Goal: Submit feedback/report problem: Submit feedback/report problem

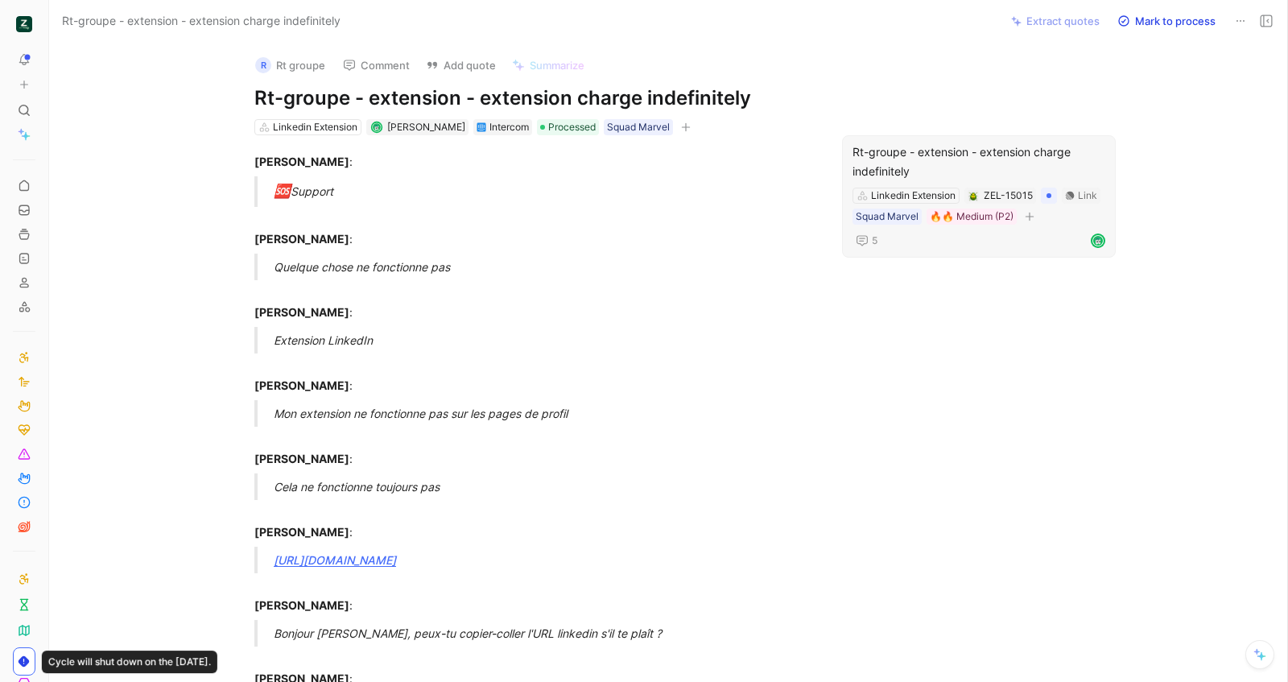
click at [923, 146] on div "Rt-groupe - extension - extension charge indefinitely" at bounding box center [978, 161] width 253 height 39
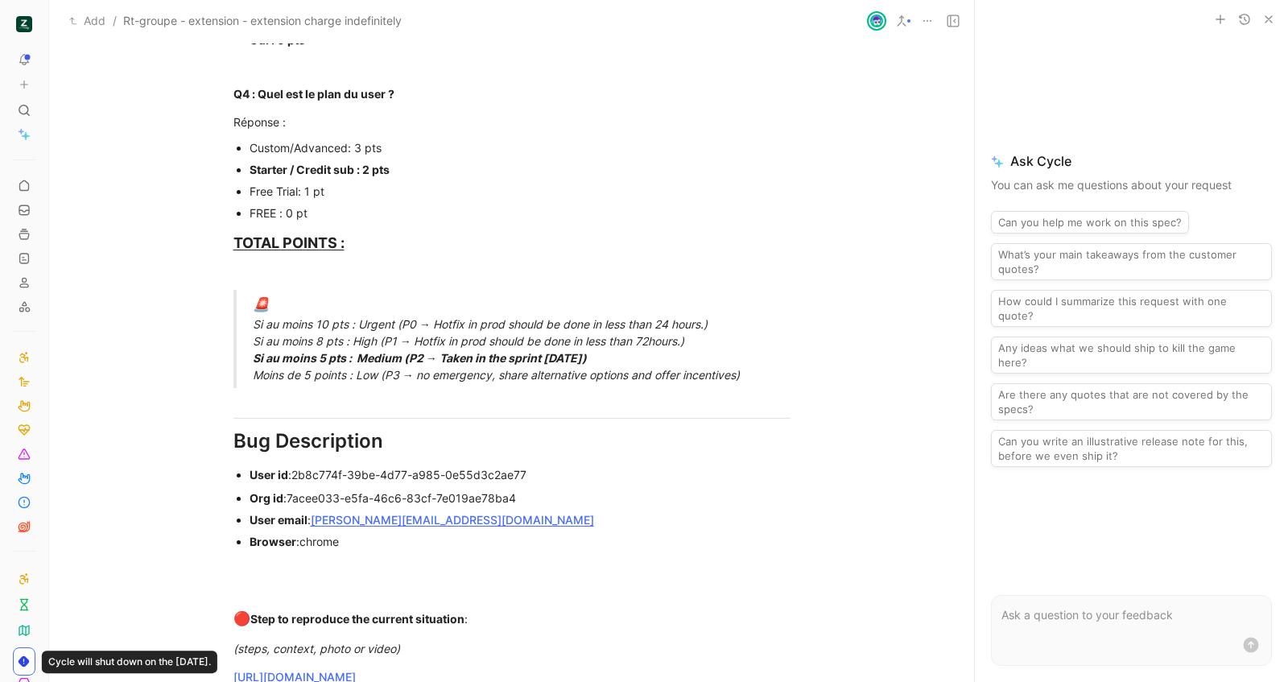
scroll to position [959, 0]
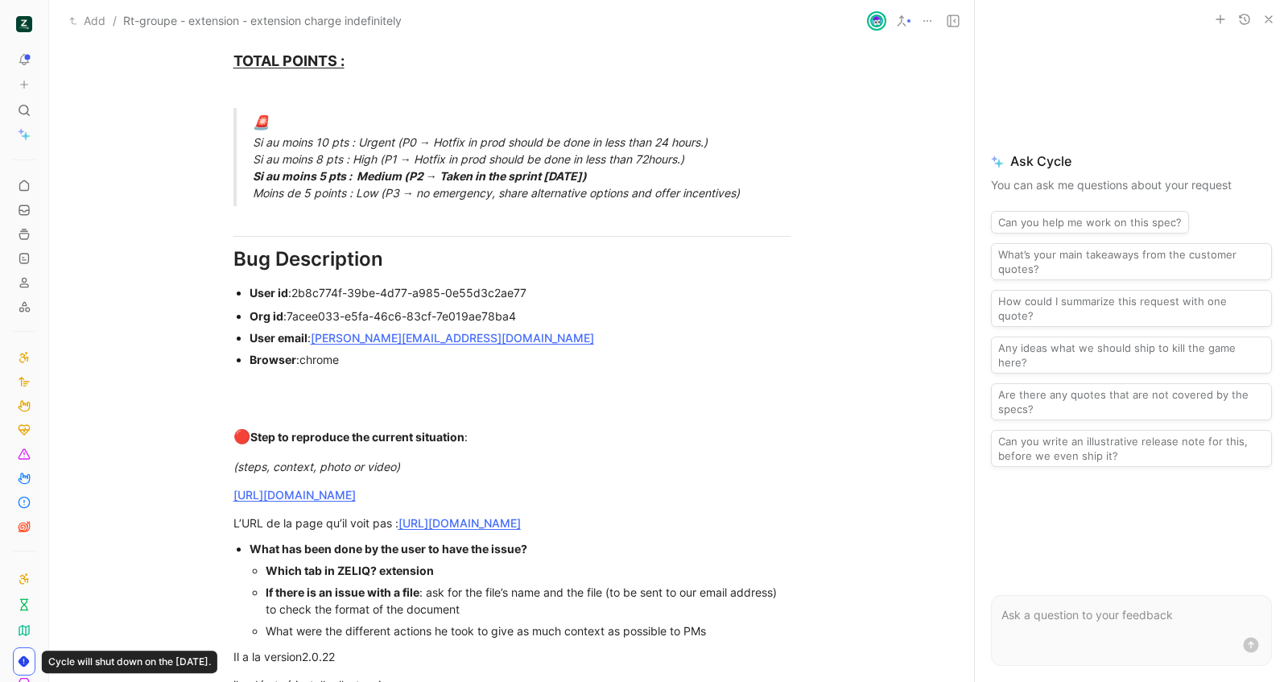
click at [1262, 19] on icon "button" at bounding box center [1268, 19] width 13 height 13
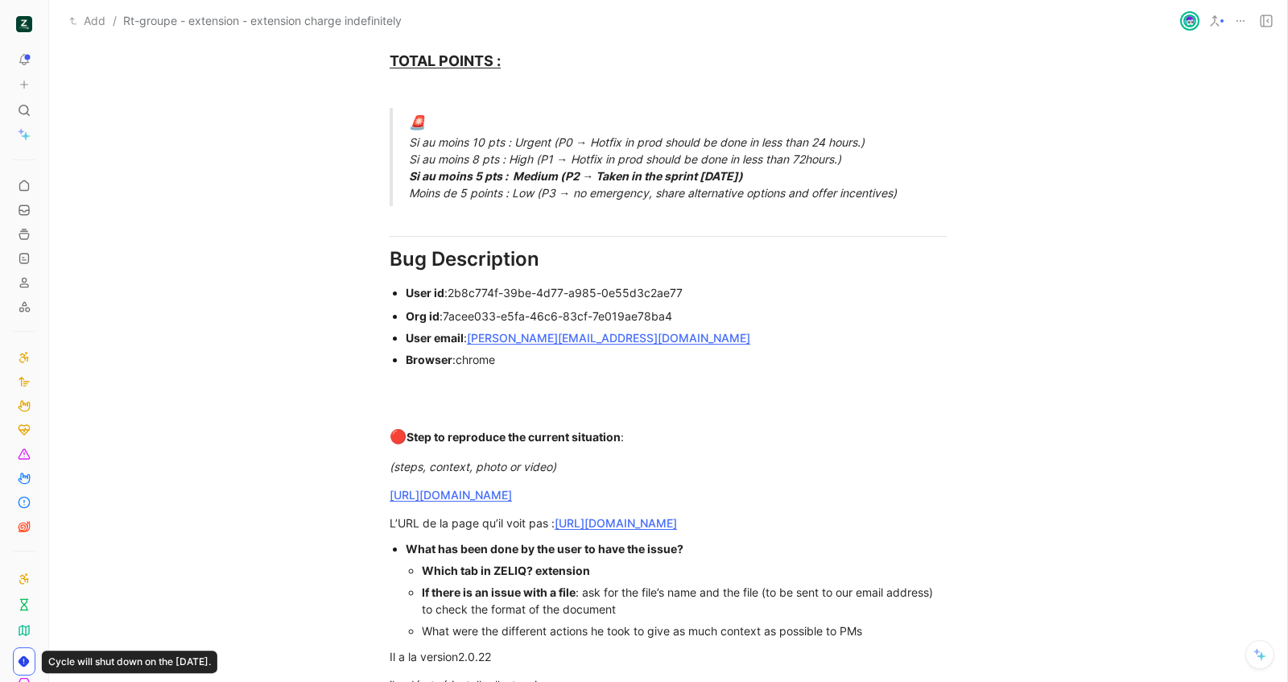
click at [1267, 19] on icon at bounding box center [1266, 20] width 13 height 13
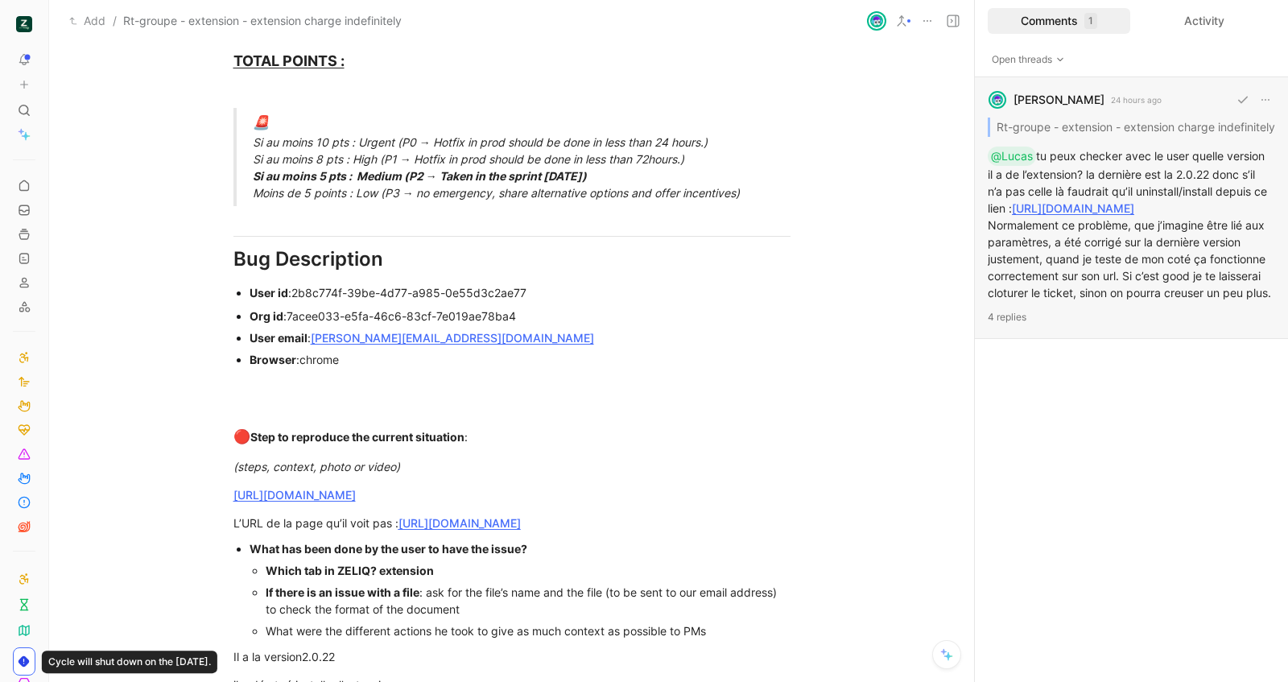
click at [1080, 302] on div "Charles Barbry 24 hours ago Rt-groupe - extension - extension charge indefinite…" at bounding box center [1131, 208] width 313 height 262
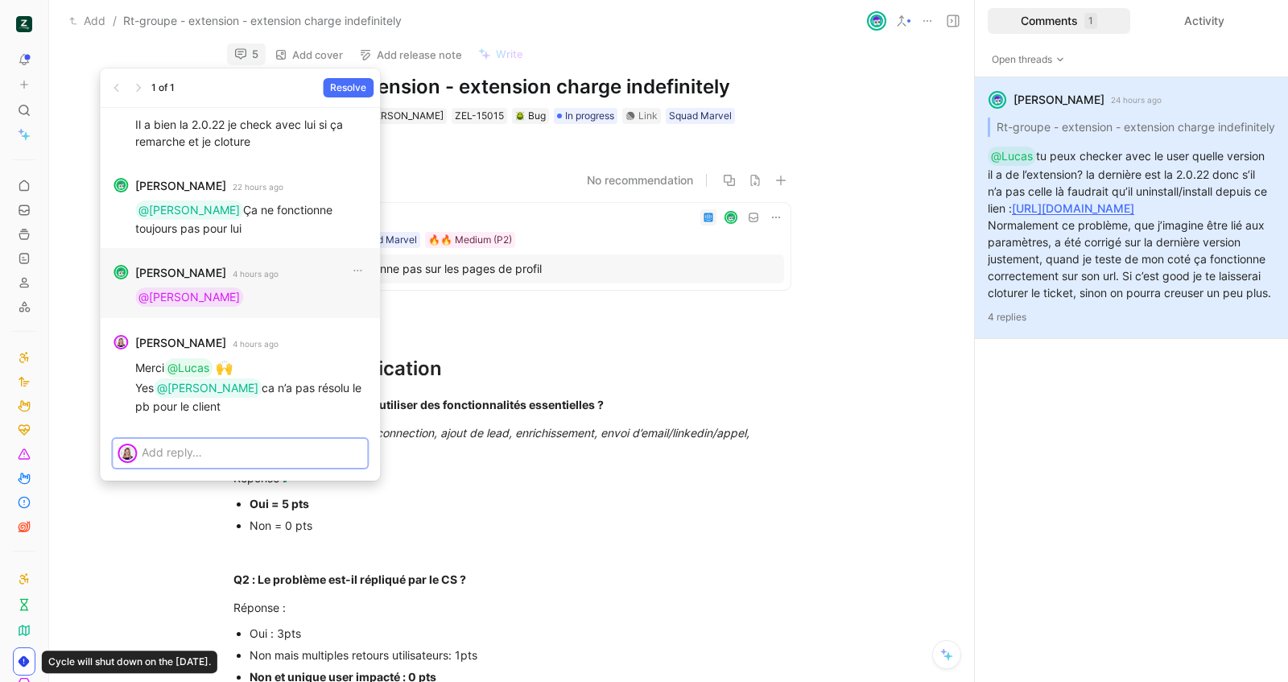
scroll to position [0, 0]
click at [290, 436] on div at bounding box center [240, 453] width 280 height 55
click at [287, 454] on p at bounding box center [252, 451] width 221 height 17
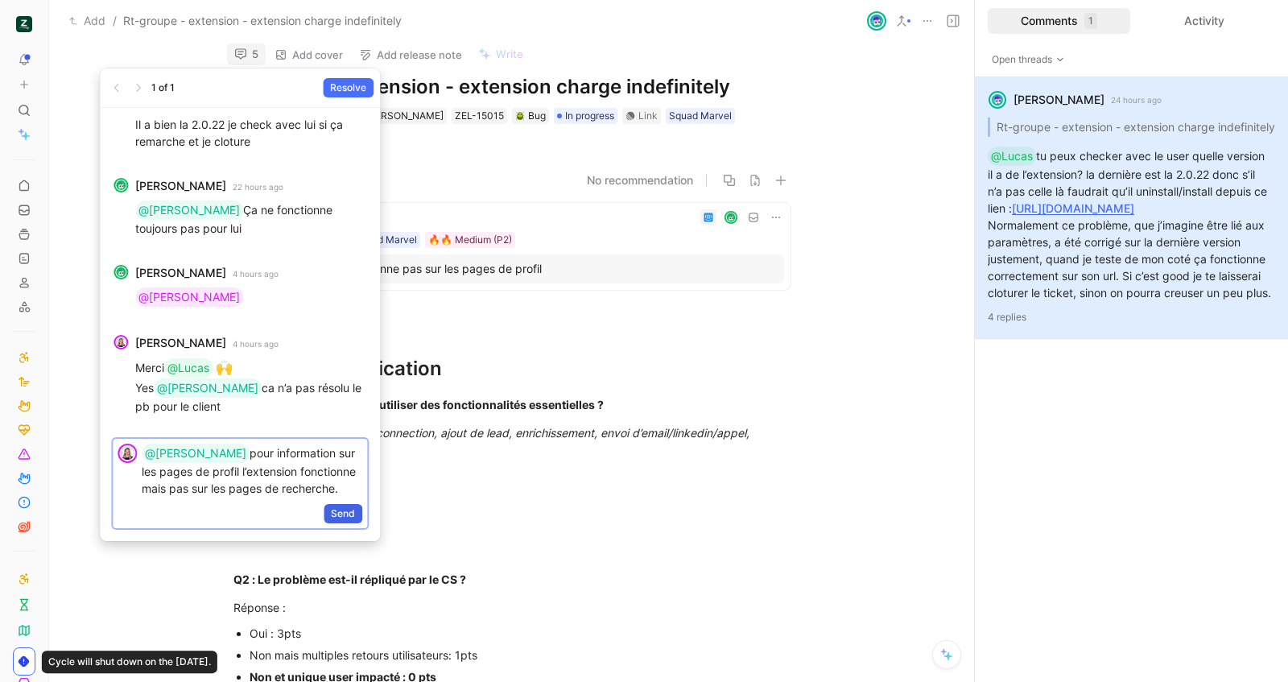
click at [343, 513] on span "Send" at bounding box center [343, 513] width 24 height 16
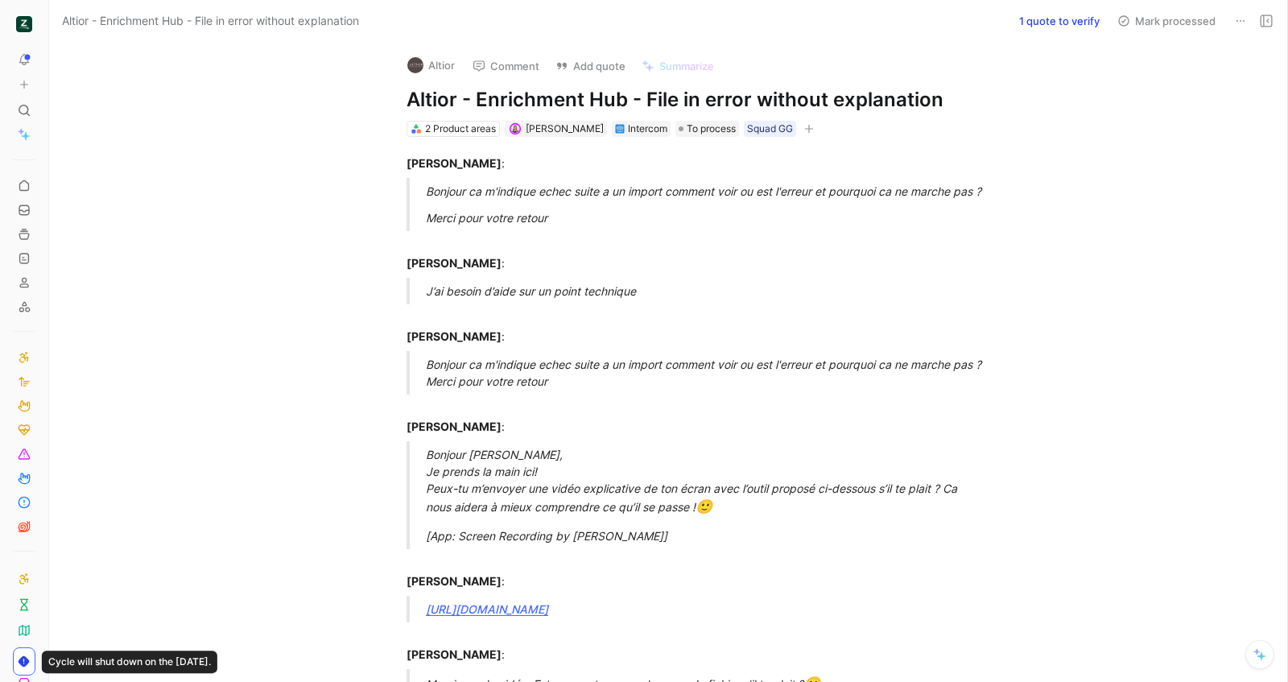
click at [637, 102] on h1 "Altior - Enrichment Hub - File in error without explanation" at bounding box center [684, 100] width 557 height 26
copy h1 "Altior - Enrichment Hub - File in error without explanation"
click at [560, 60] on icon at bounding box center [561, 66] width 13 height 13
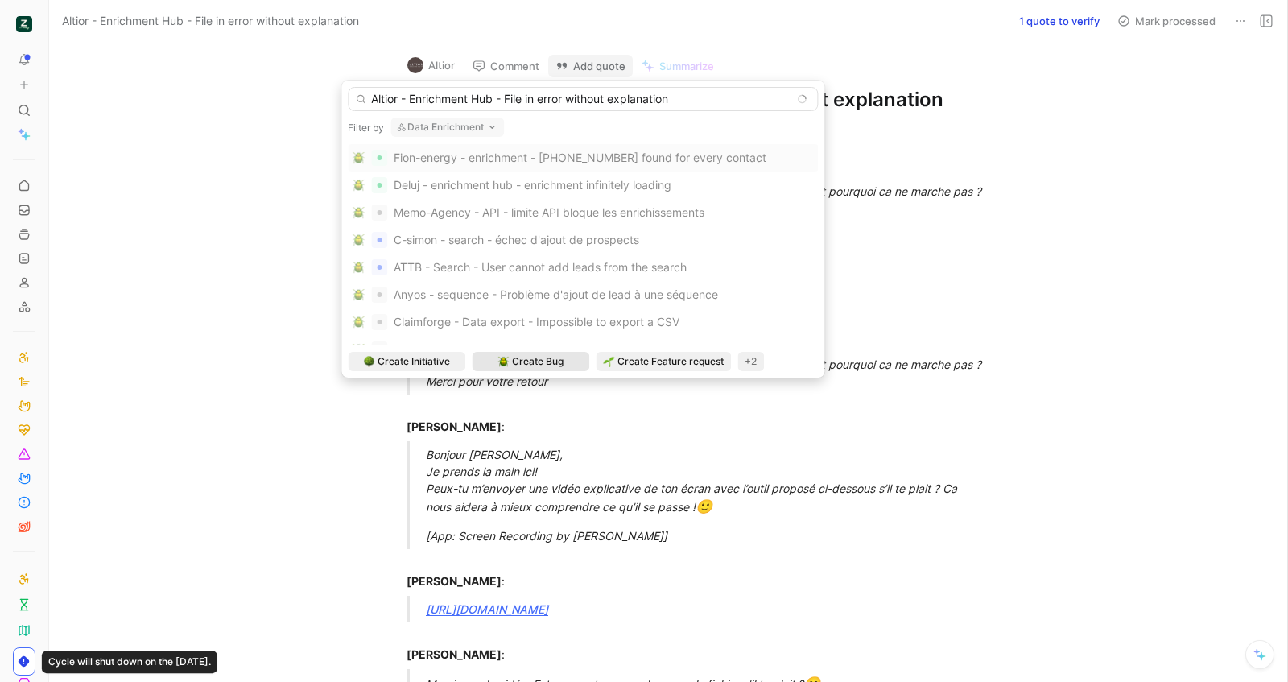
type input "Altior - Enrichment Hub - File in error without explanation"
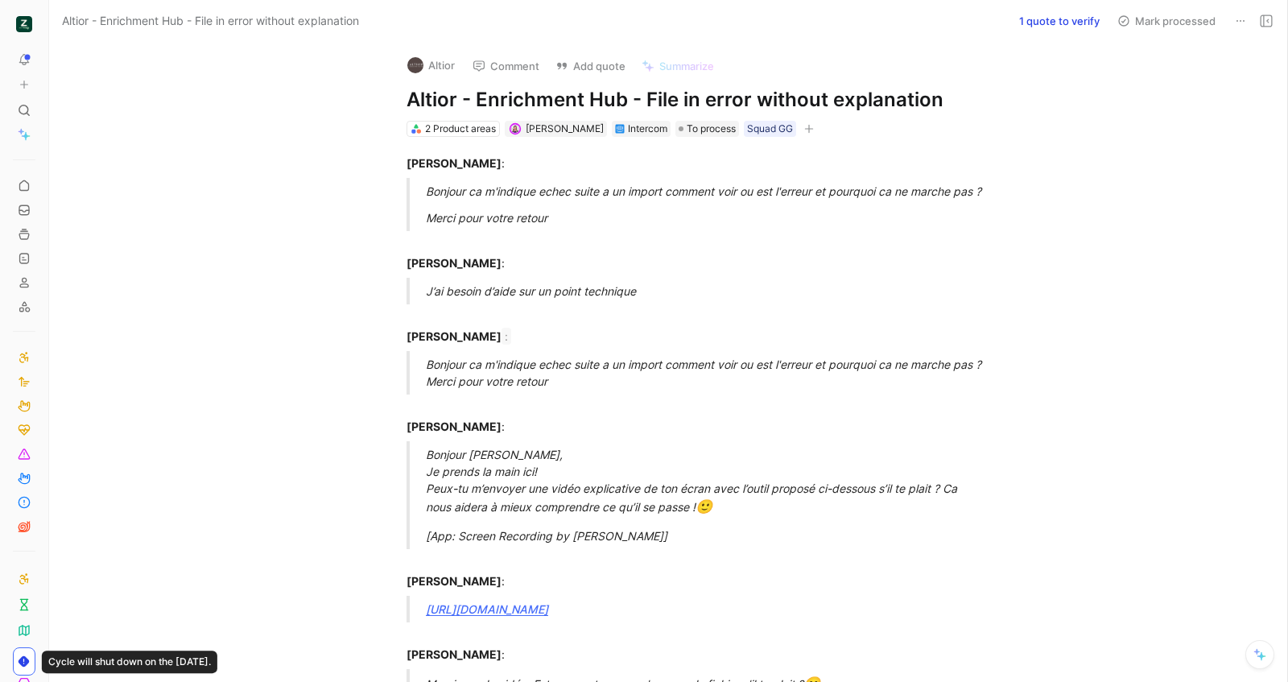
click at [596, 56] on button "Add quote" at bounding box center [590, 66] width 85 height 23
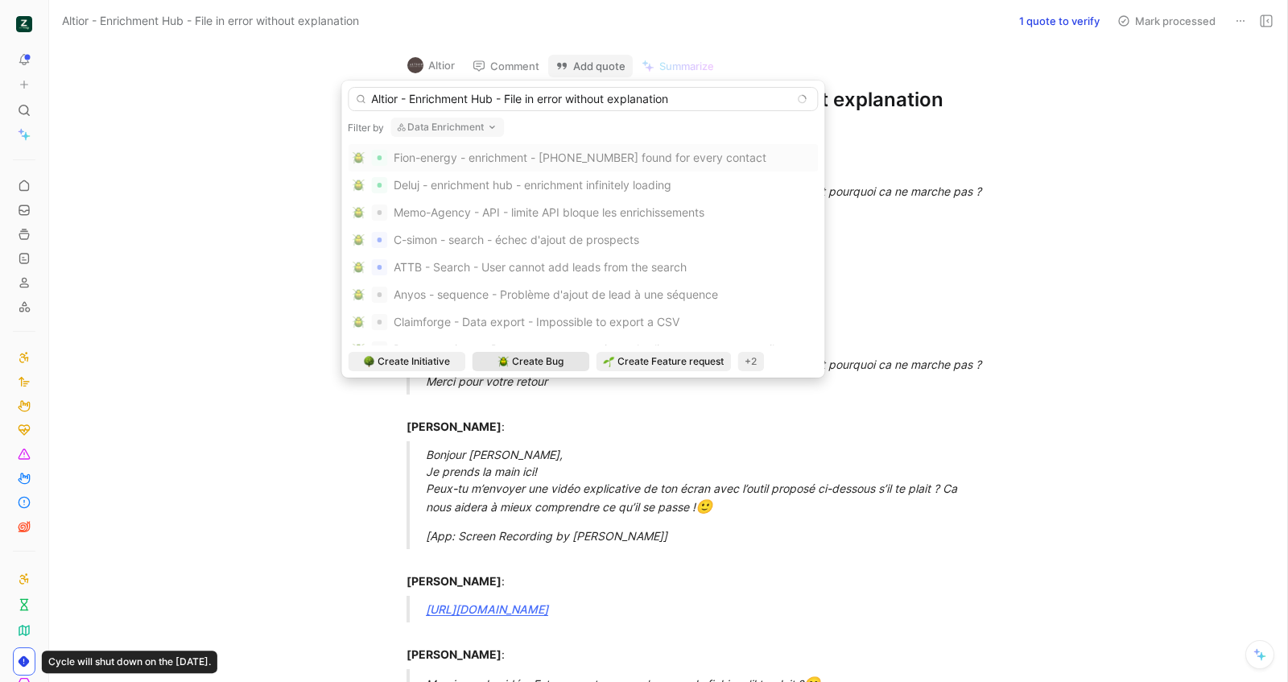
type input "Altior - Enrichment Hub - File in error without explanation"
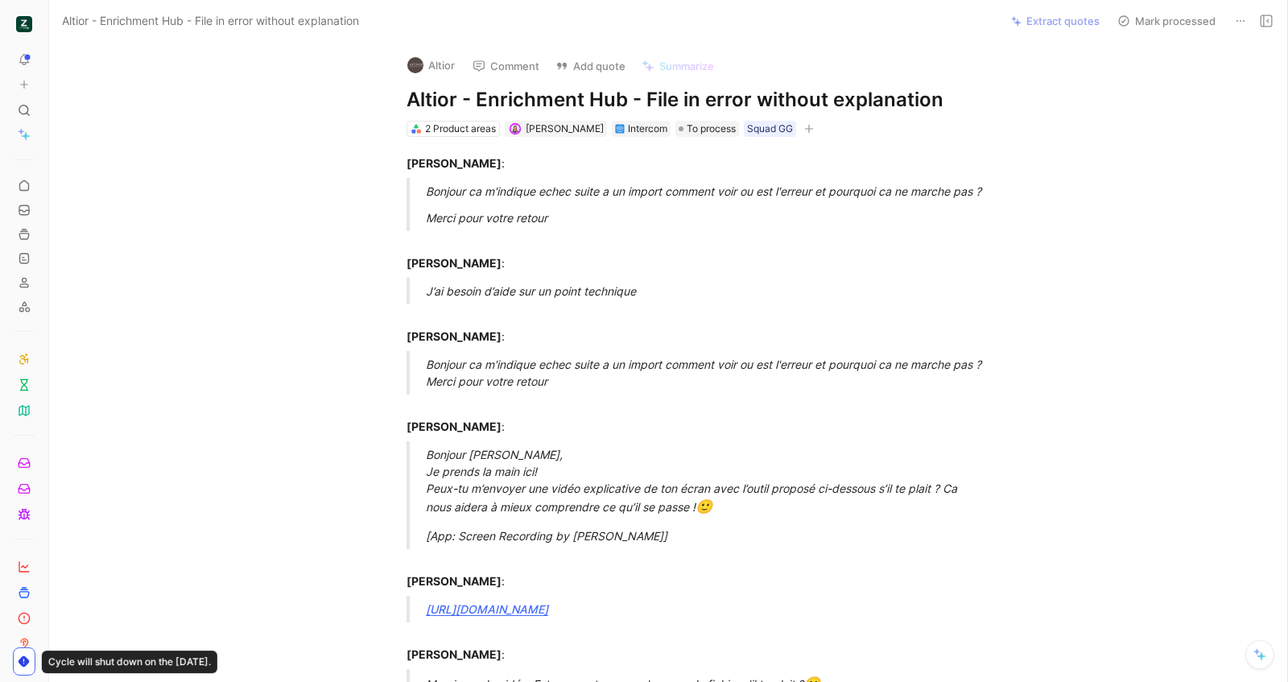
scroll to position [10, 0]
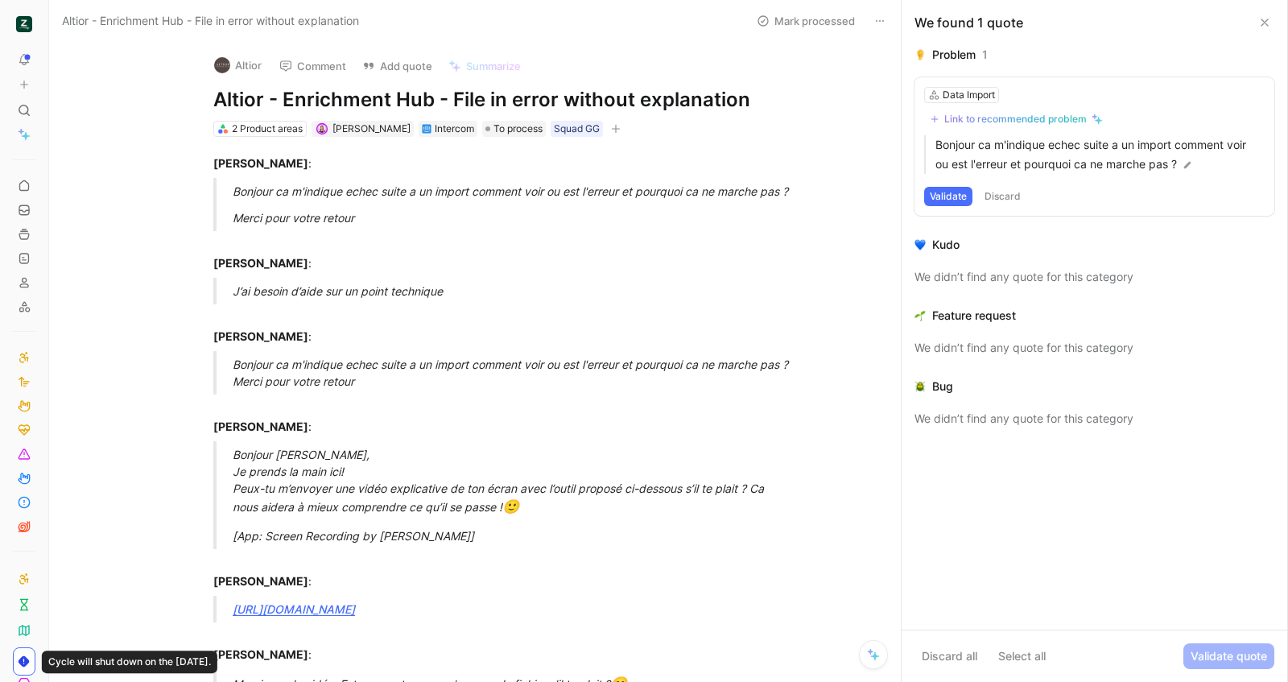
click at [1258, 22] on icon at bounding box center [1264, 22] width 13 height 13
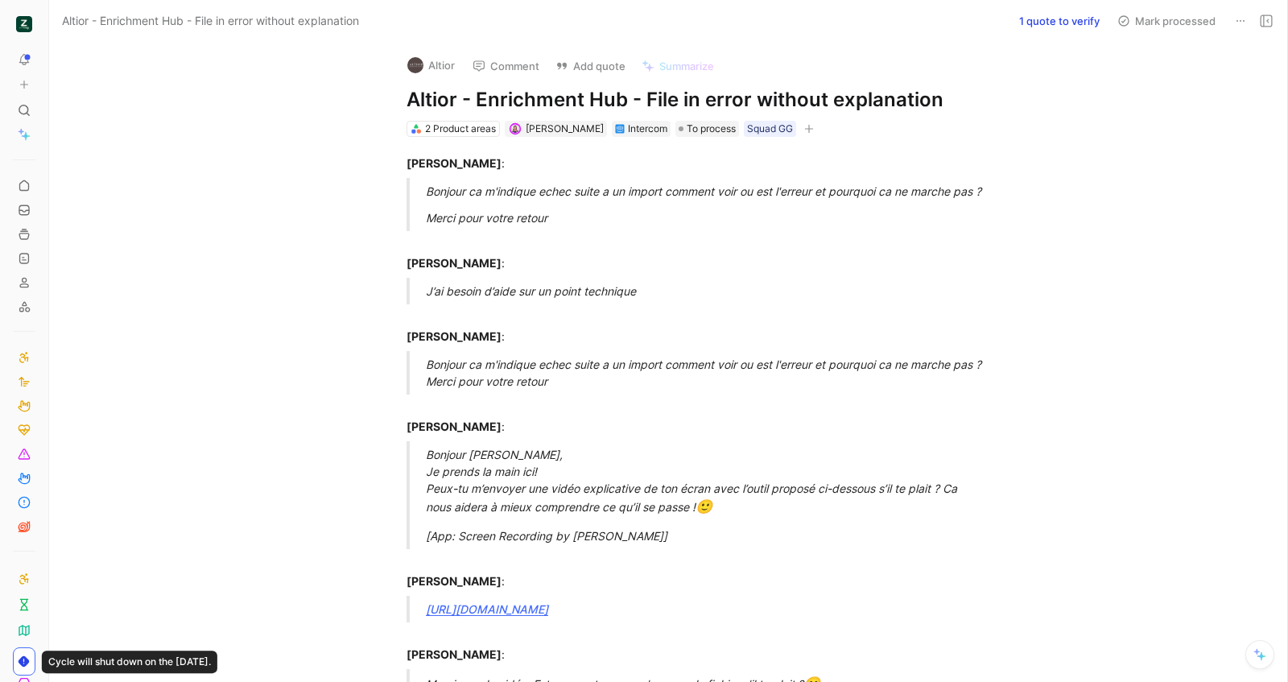
click at [1272, 18] on use at bounding box center [1265, 20] width 11 height 11
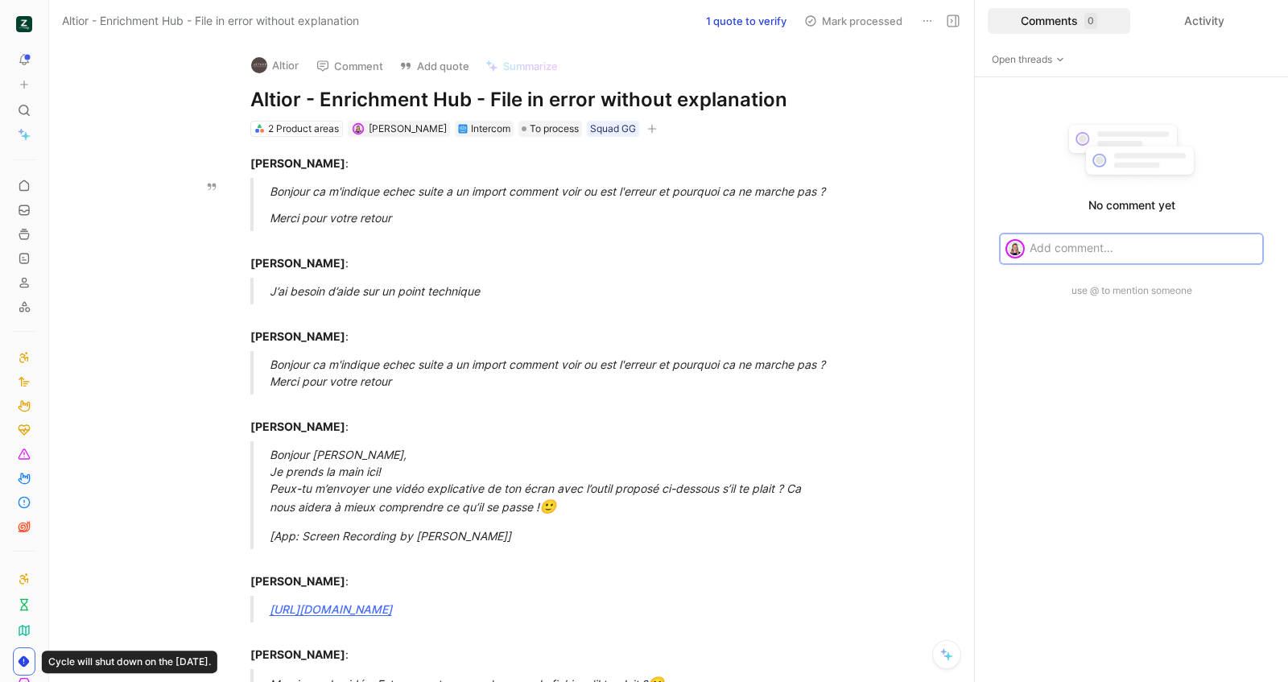
click at [830, 231] on blockquote "Bonjour ca m'indique echec suite a un import comment voir ou est l'erreur et po…" at bounding box center [529, 204] width 618 height 53
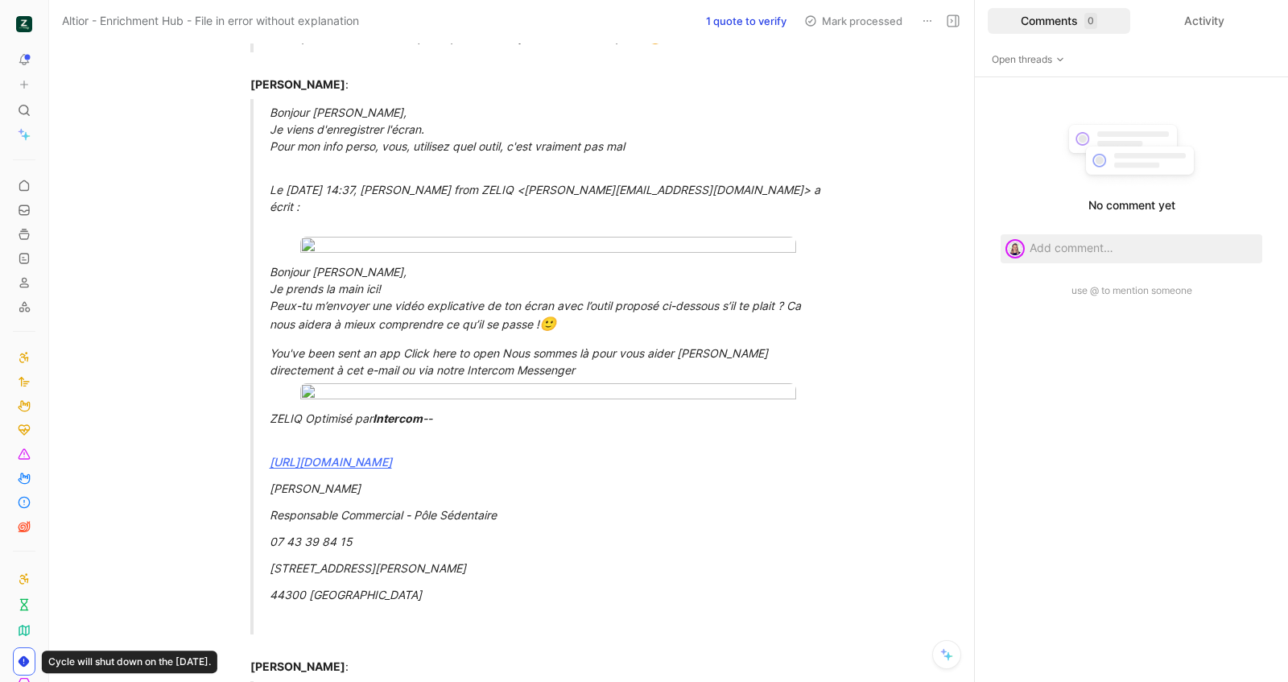
click at [726, 22] on button "1 quote to verify" at bounding box center [746, 21] width 95 height 23
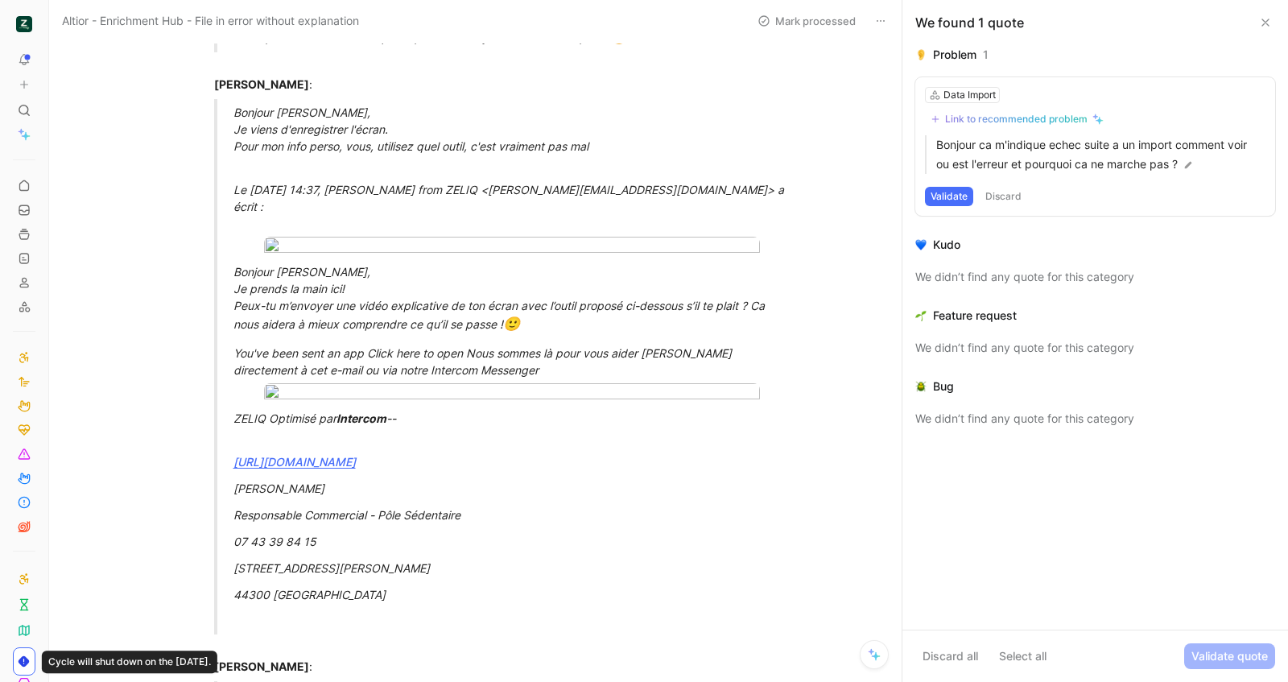
click at [1258, 18] on button at bounding box center [1264, 22] width 19 height 19
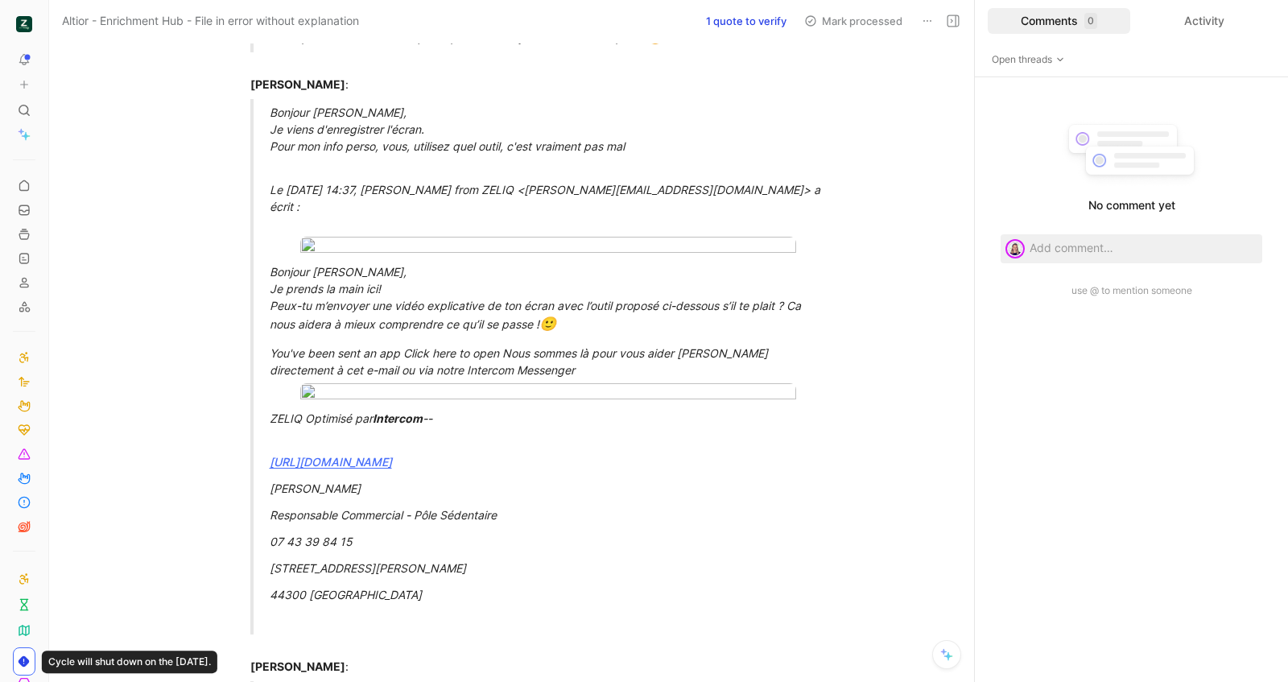
scroll to position [0, 0]
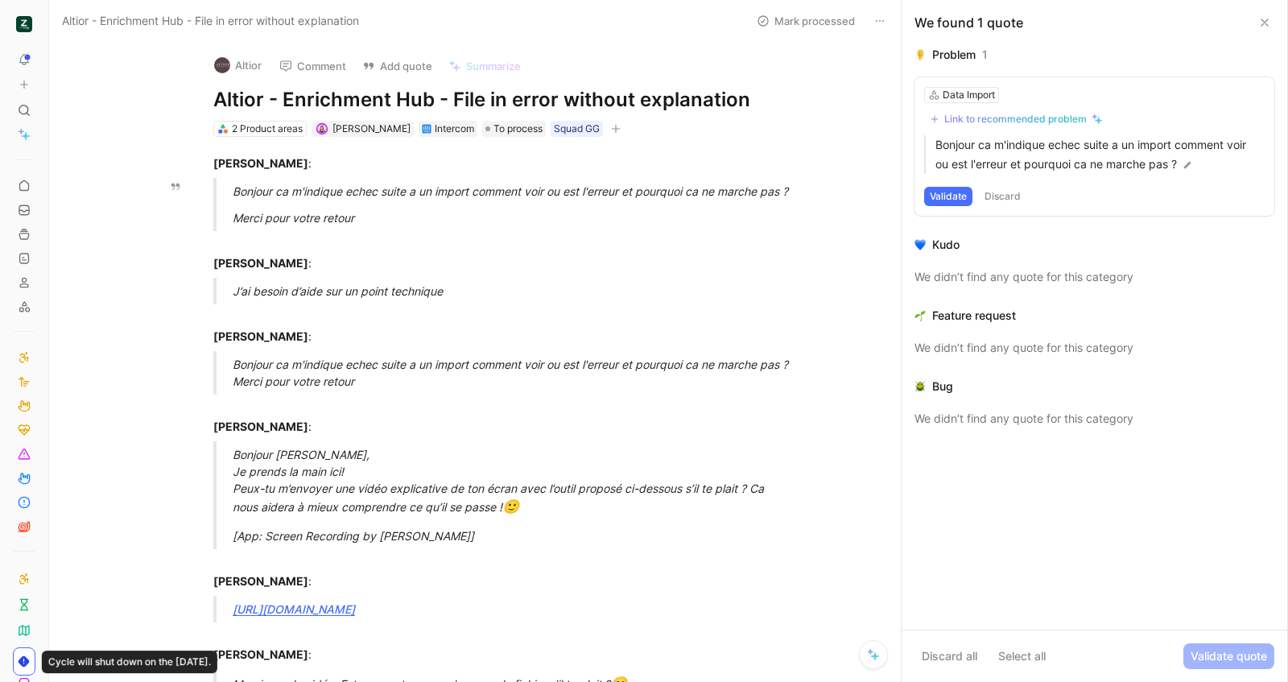
click at [724, 101] on h1 "Altior - Enrichment Hub - File in error without explanation" at bounding box center [491, 100] width 557 height 26
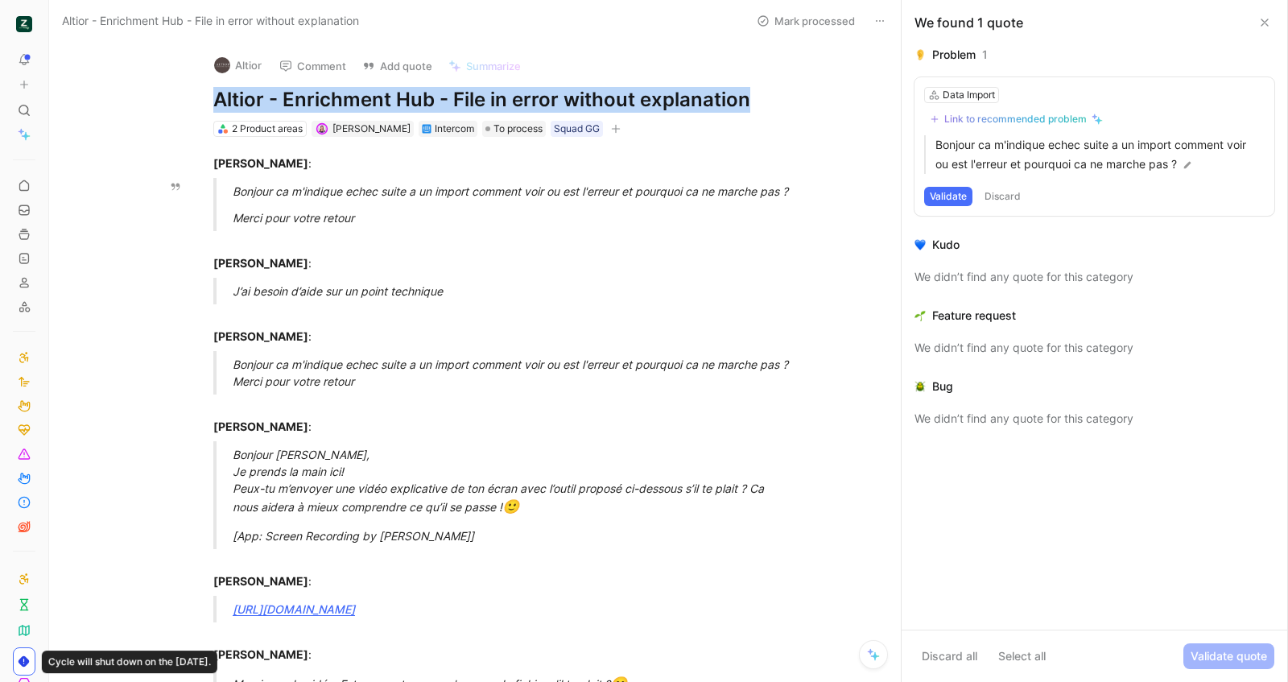
copy h1 "Altior - Enrichment Hub - File in error without explanation"
click at [414, 61] on button "Add quote" at bounding box center [397, 66] width 85 height 23
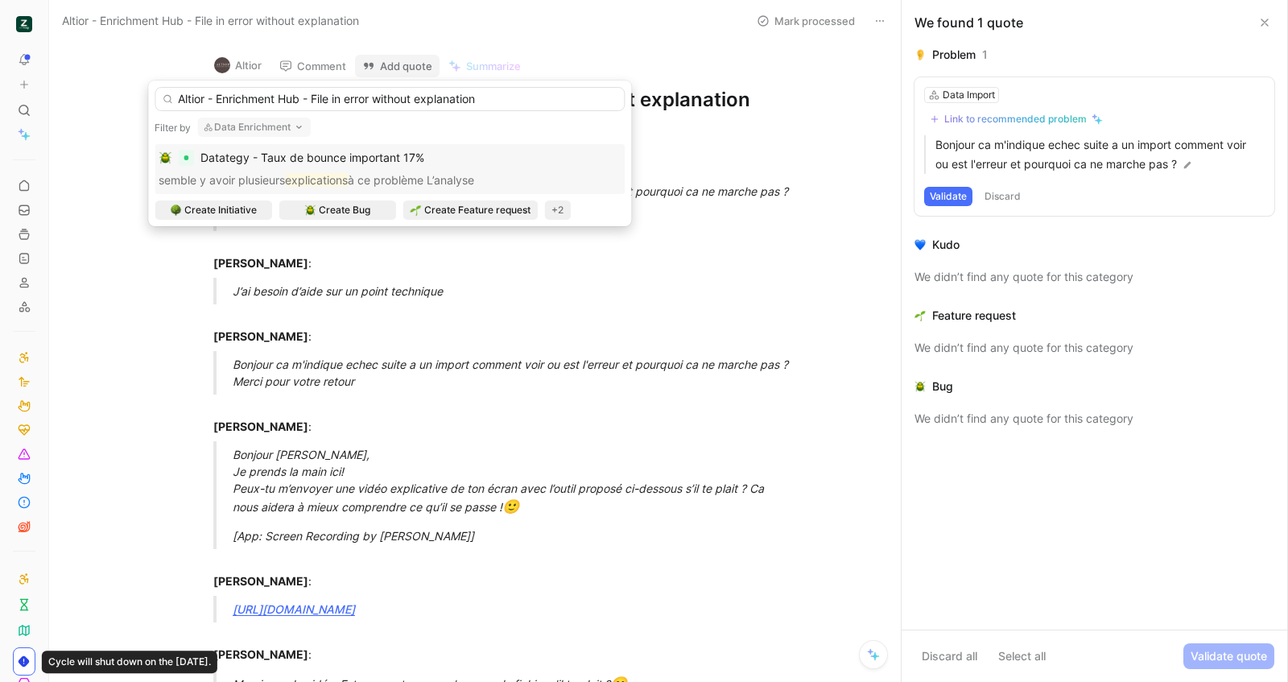
type input "Altior - Enrichment Hub - File in error without explanation"
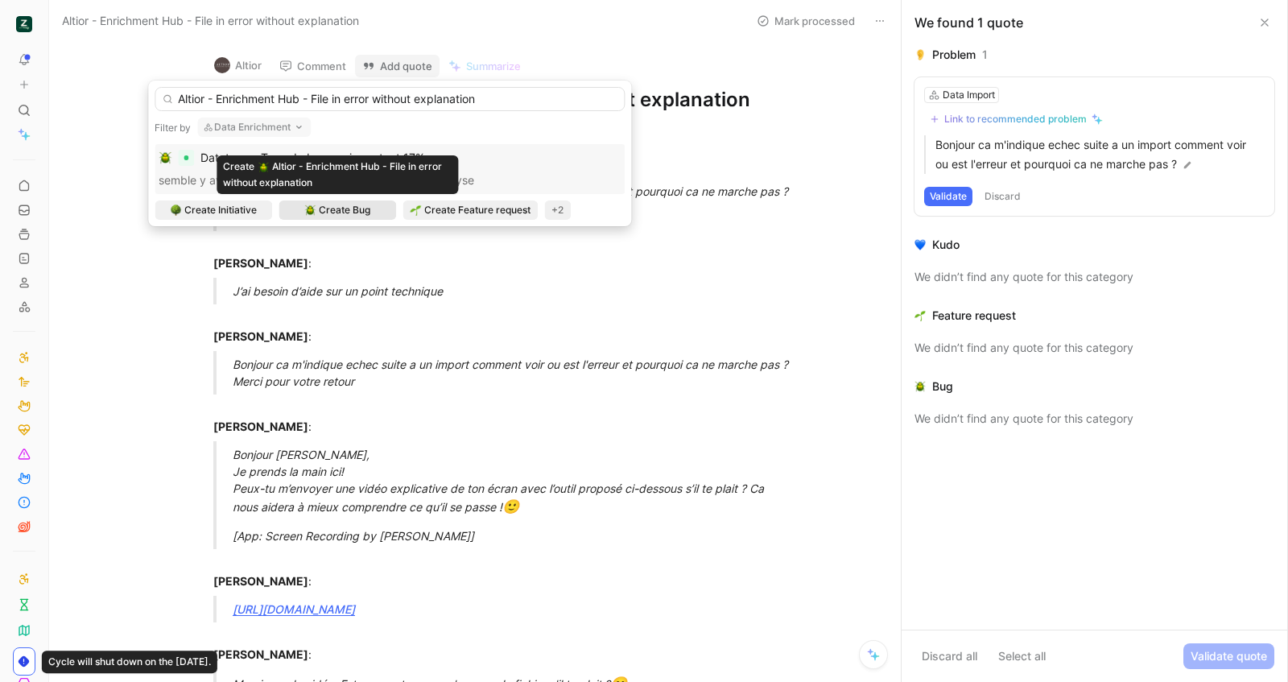
click at [337, 212] on span "Create Bug" at bounding box center [345, 210] width 52 height 16
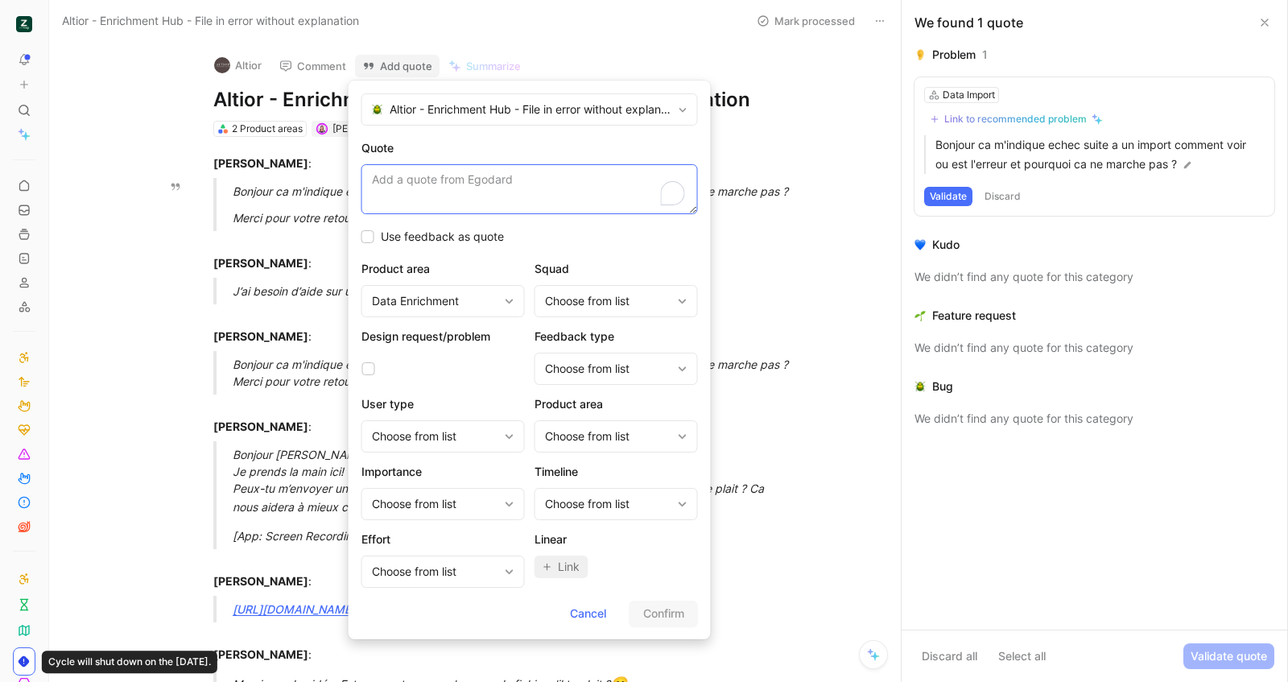
paste textarea "Altior - Enrichment Hub - File in error without explanation"
type textarea "Altior - Enrichment Hub - File in error without explanation"
click at [606, 294] on div "Choose from list" at bounding box center [608, 300] width 126 height 19
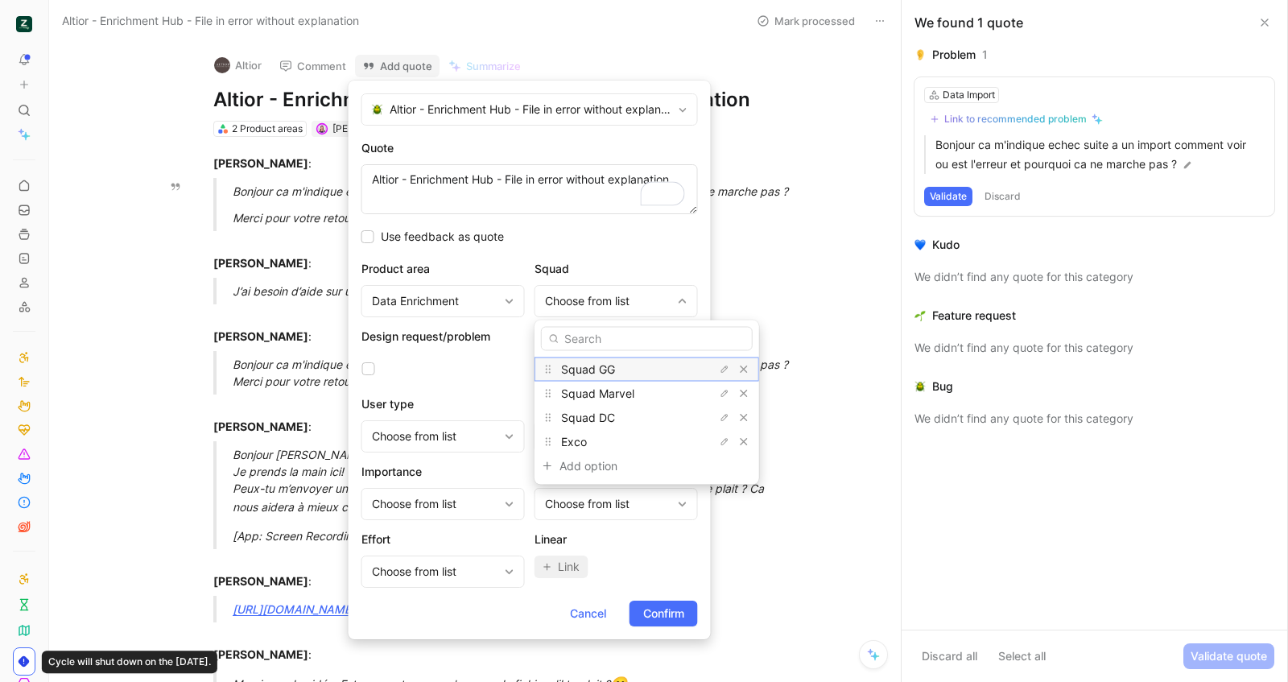
click at [607, 363] on span "Squad GG" at bounding box center [588, 369] width 54 height 14
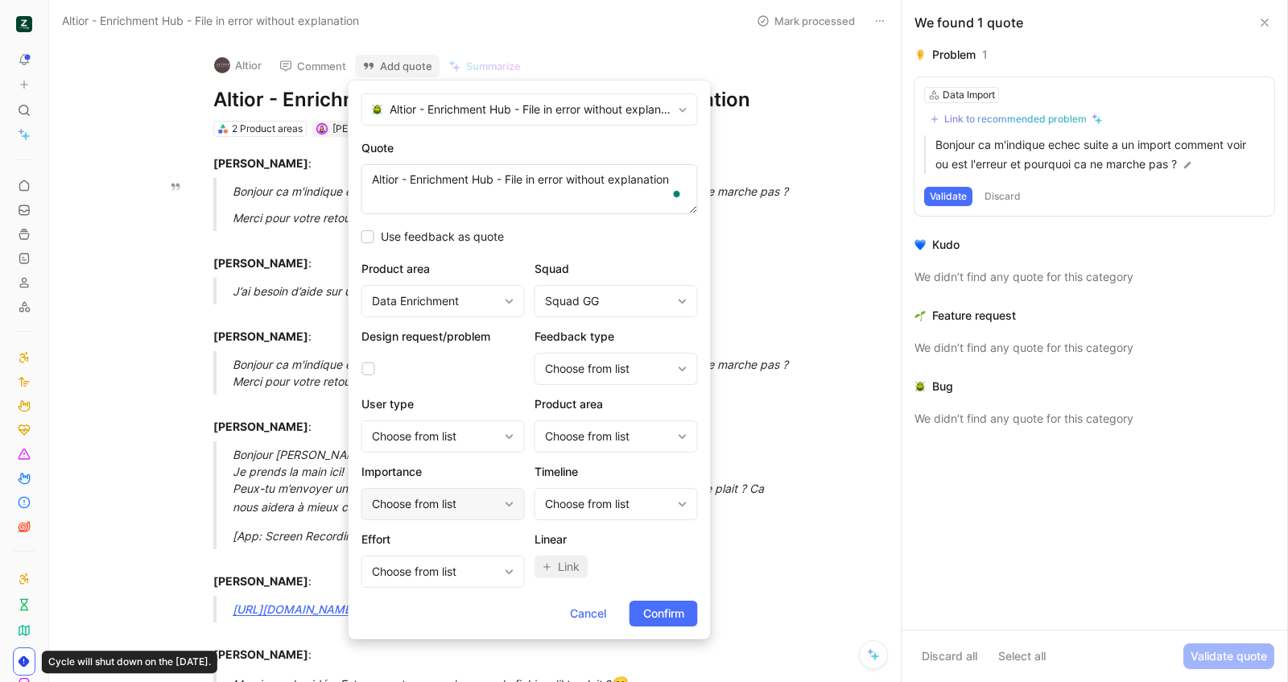
click at [457, 500] on div "Choose from list" at bounding box center [435, 503] width 126 height 19
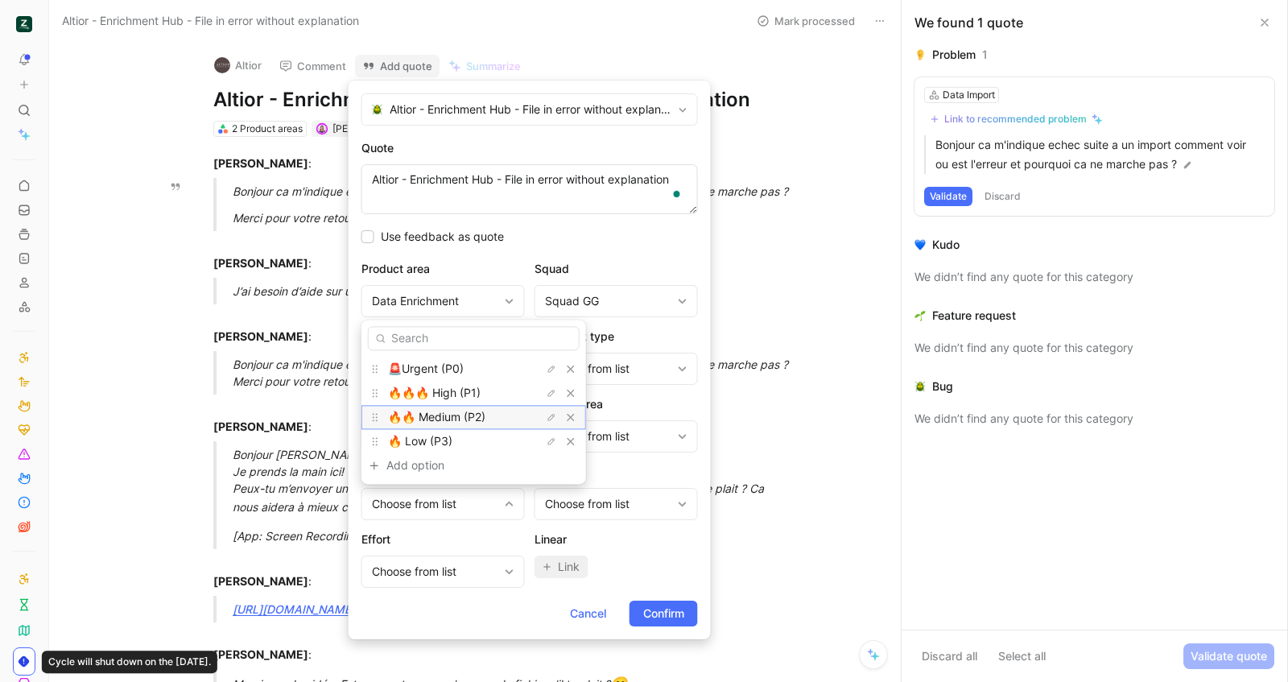
click at [445, 414] on span "🔥🔥 Medium (P2)" at bounding box center [436, 417] width 97 height 14
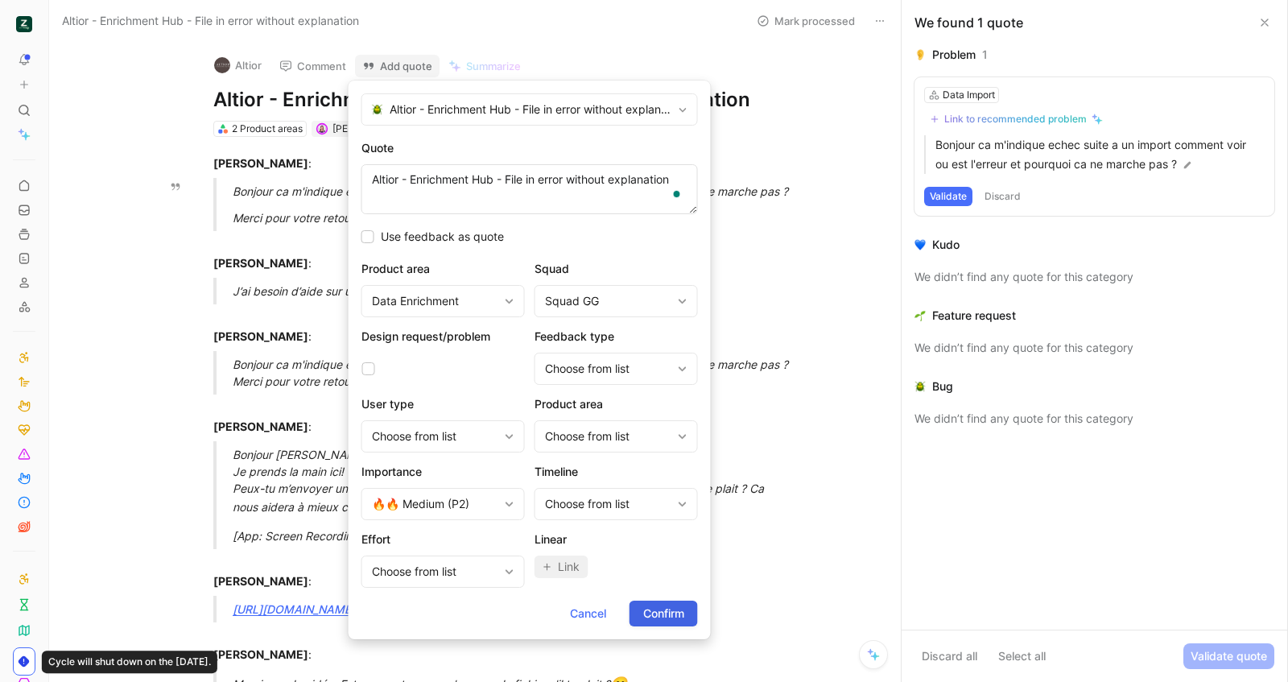
click at [663, 612] on span "Confirm" at bounding box center [663, 613] width 41 height 19
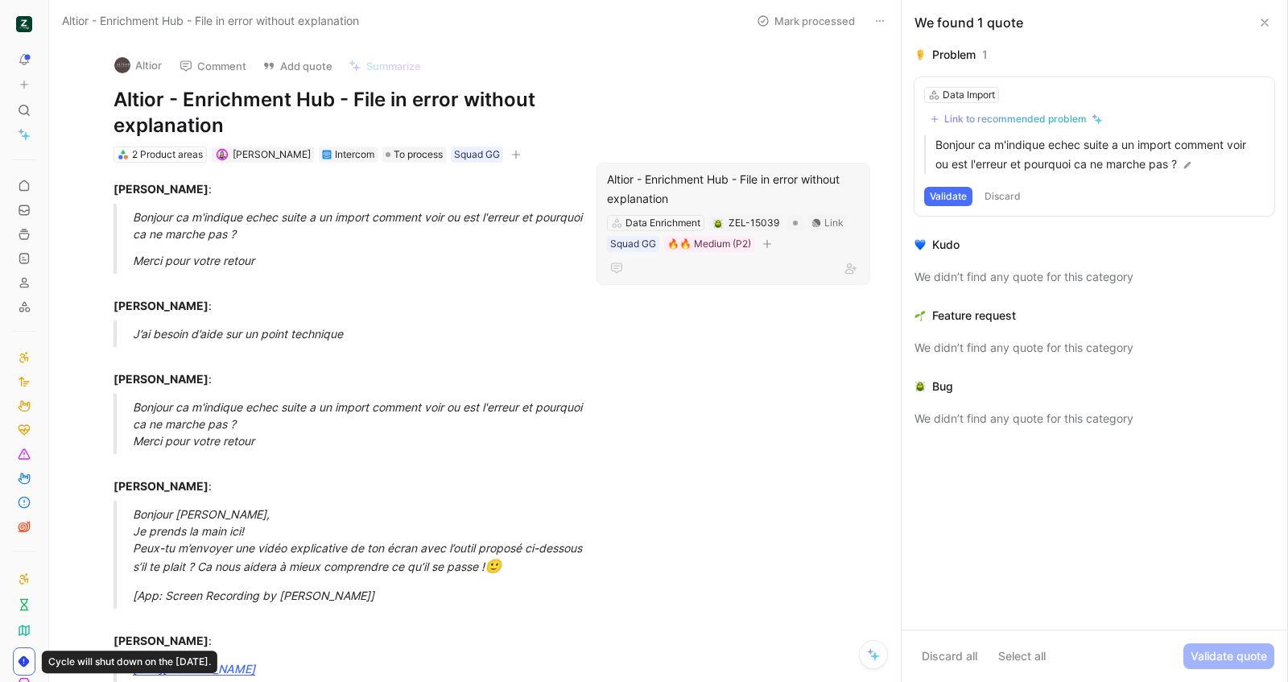
click at [770, 183] on div "Altior - Enrichment Hub - File in error without explanation" at bounding box center [733, 189] width 253 height 39
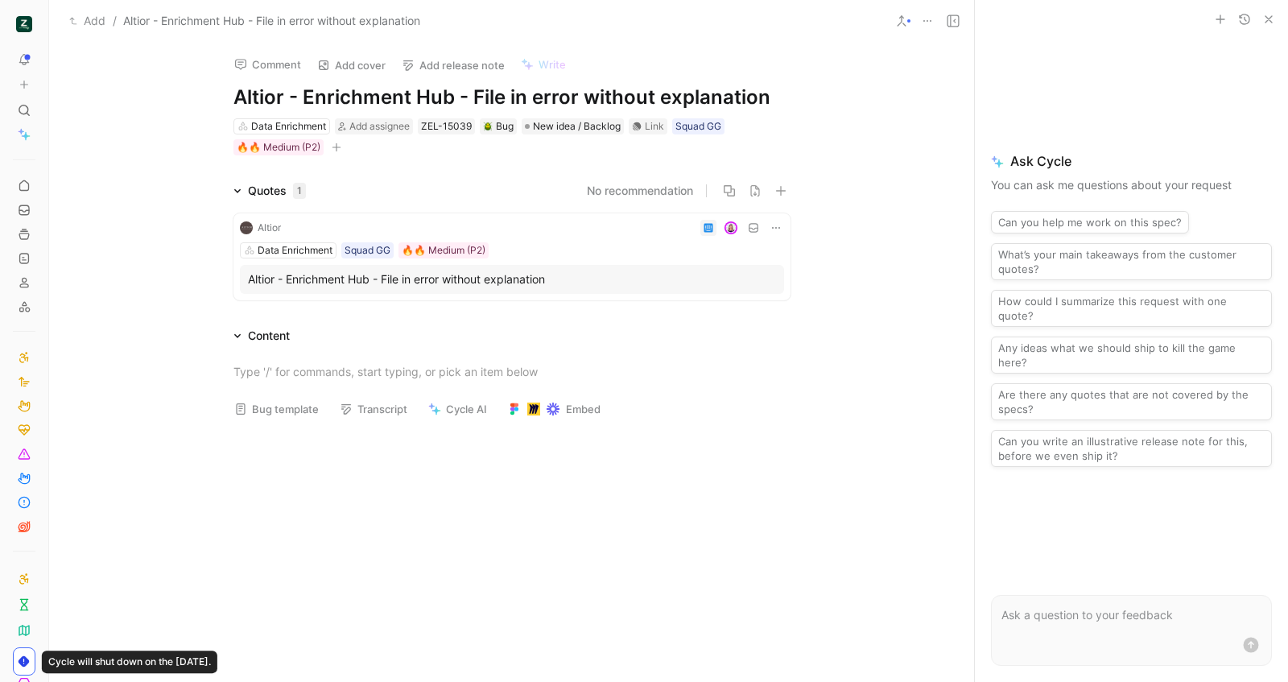
click at [282, 410] on button "Bug template" at bounding box center [276, 409] width 99 height 23
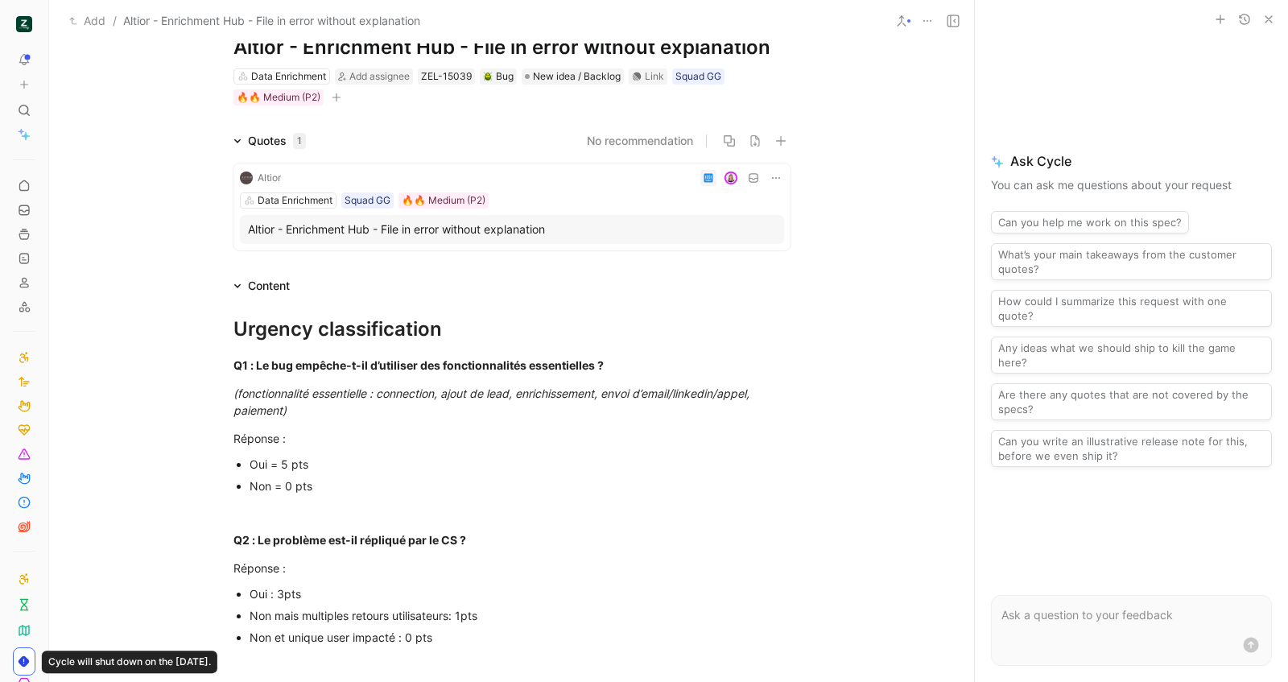
scroll to position [63, 0]
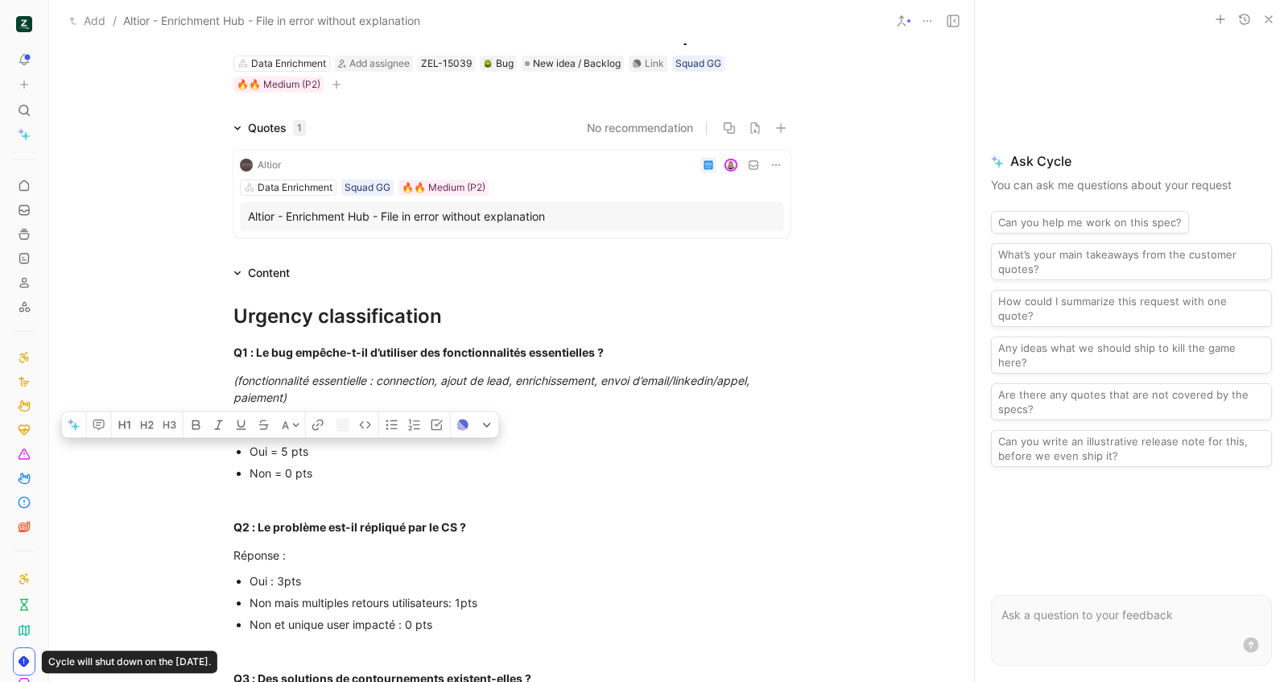
drag, startPoint x: 301, startPoint y: 450, endPoint x: 245, endPoint y: 447, distance: 55.6
click at [249, 447] on div "Oui = 5 pts" at bounding box center [519, 451] width 541 height 17
click at [390, 462] on p "Non = 0 pts" at bounding box center [519, 473] width 541 height 22
drag, startPoint x: 310, startPoint y: 457, endPoint x: 231, endPoint y: 456, distance: 78.9
click at [231, 456] on ul "Oui = 5 pts Non = 0 pts" at bounding box center [512, 461] width 618 height 43
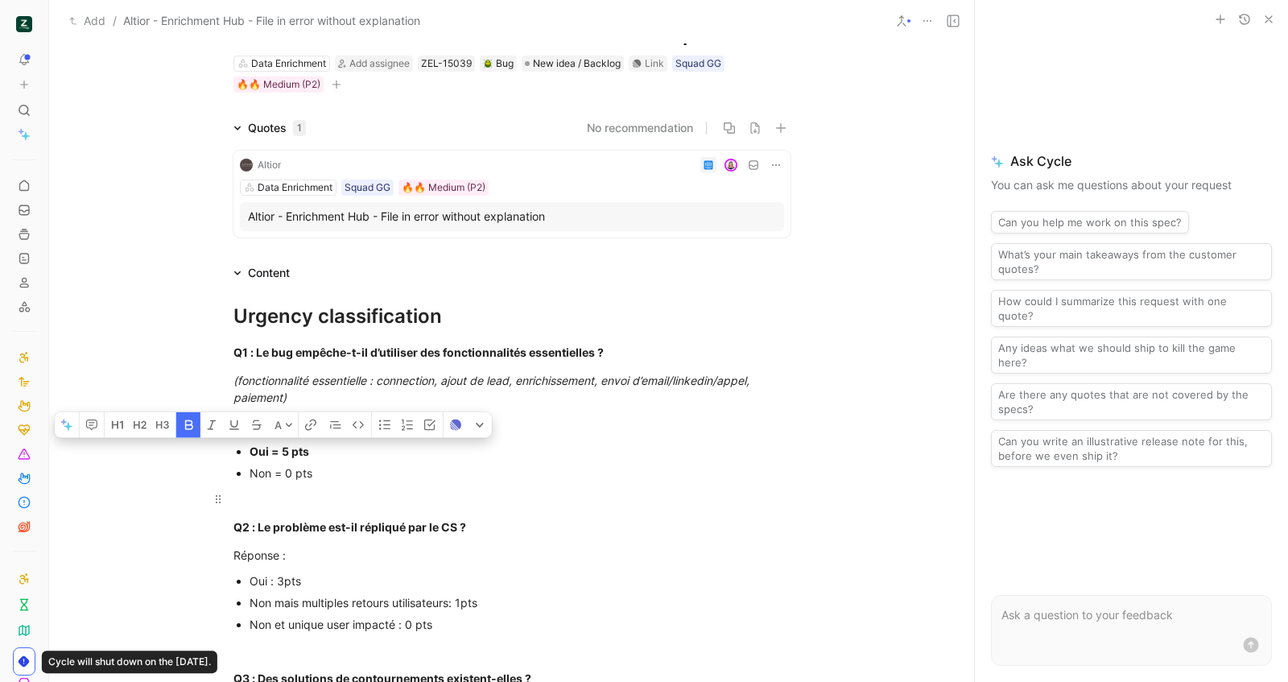
click at [507, 498] on div "To enrich screen reader interactions, please activate Accessibility in Grammarl…" at bounding box center [511, 498] width 557 height 17
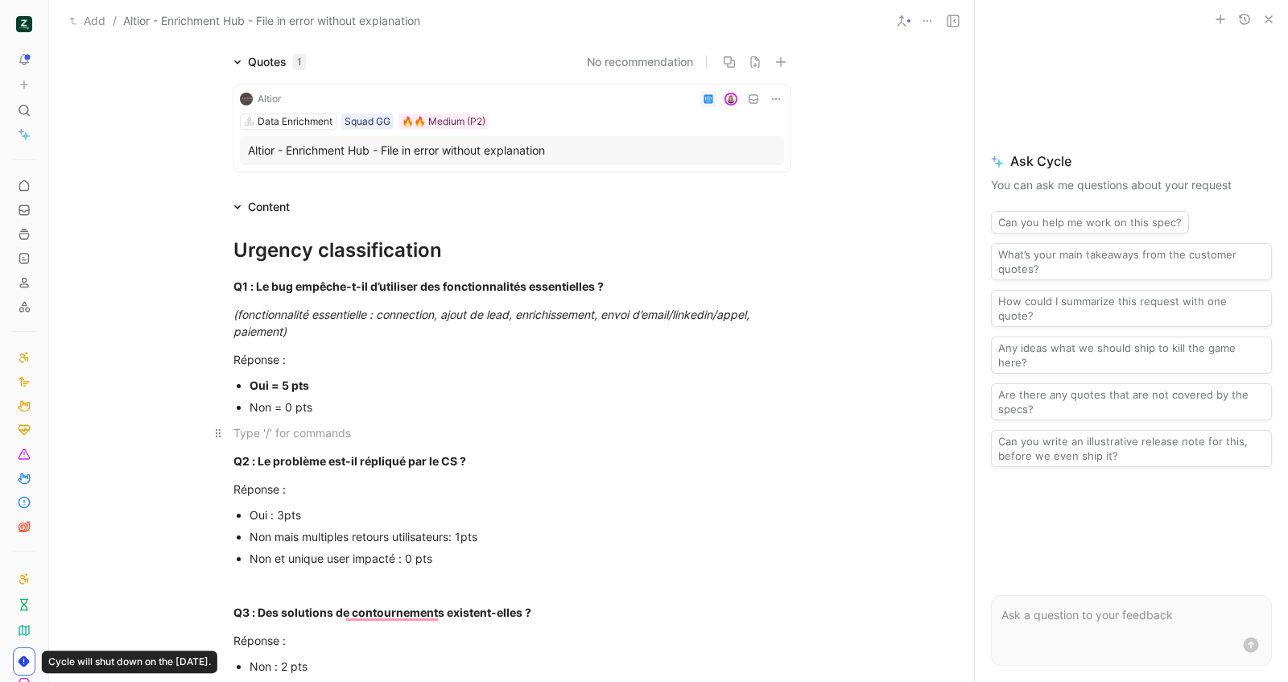
scroll to position [142, 0]
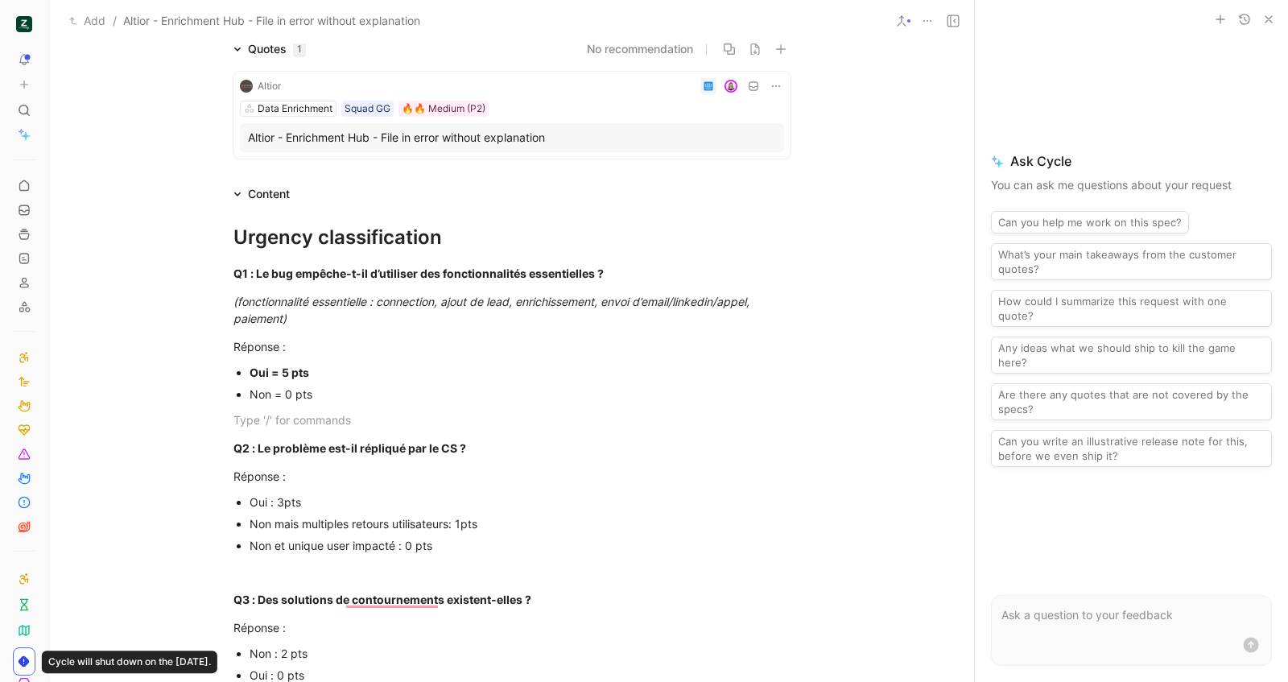
click at [494, 549] on div "Non et unique user impacté : 0 pts" at bounding box center [519, 545] width 541 height 17
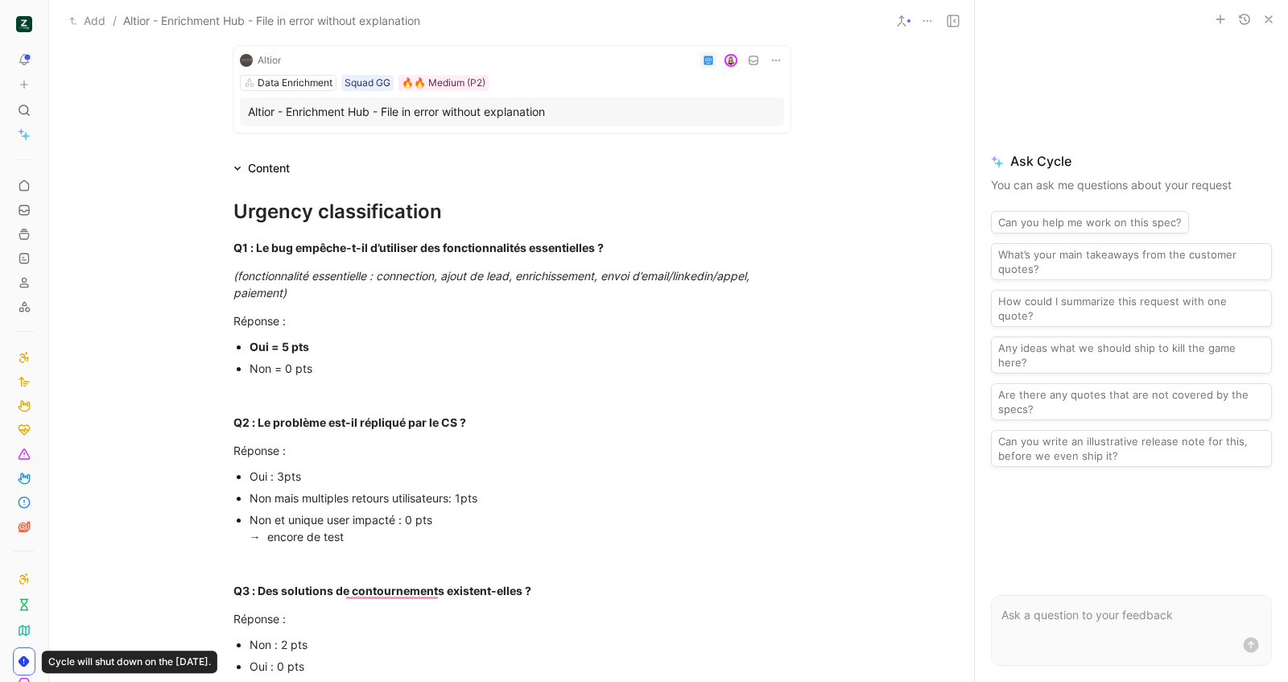
scroll to position [181, 0]
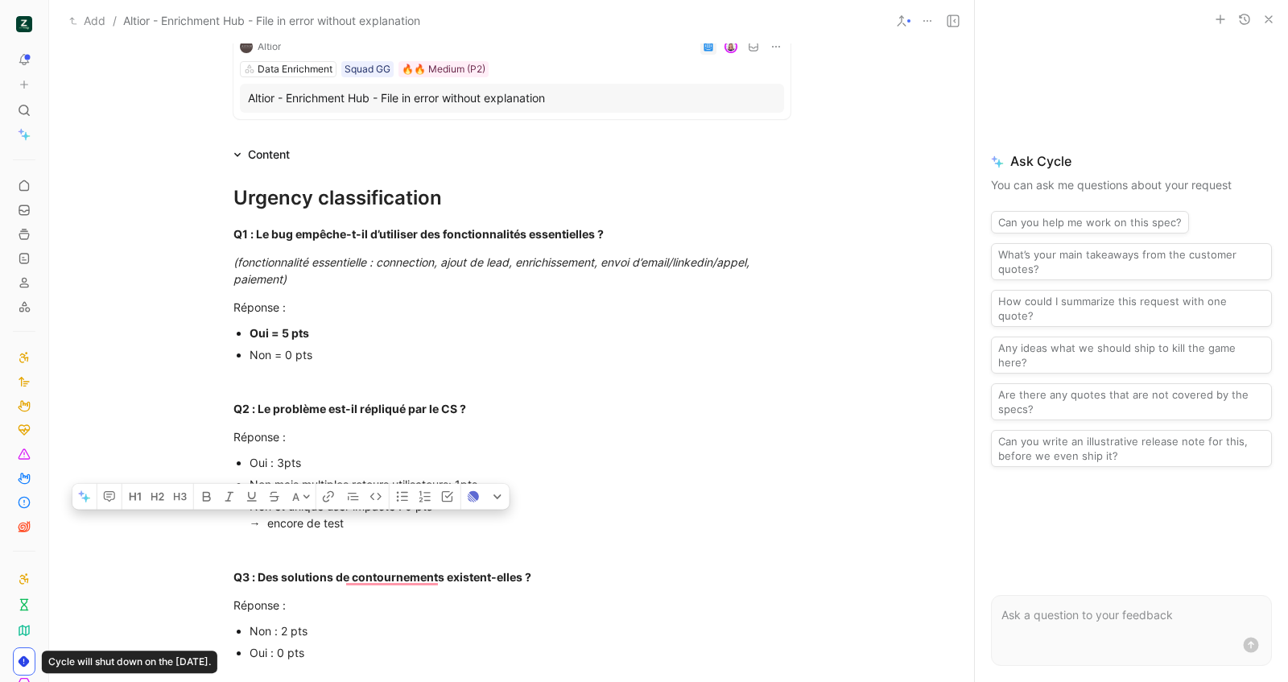
drag, startPoint x: 274, startPoint y: 521, endPoint x: 247, endPoint y: 523, distance: 26.7
click at [249, 523] on div "Non et unique user impacté : 0 pts → encore de test" at bounding box center [519, 514] width 541 height 34
click at [441, 558] on p "To enrich screen reader interactions, please activate Accessibility in Grammarl…" at bounding box center [512, 548] width 618 height 27
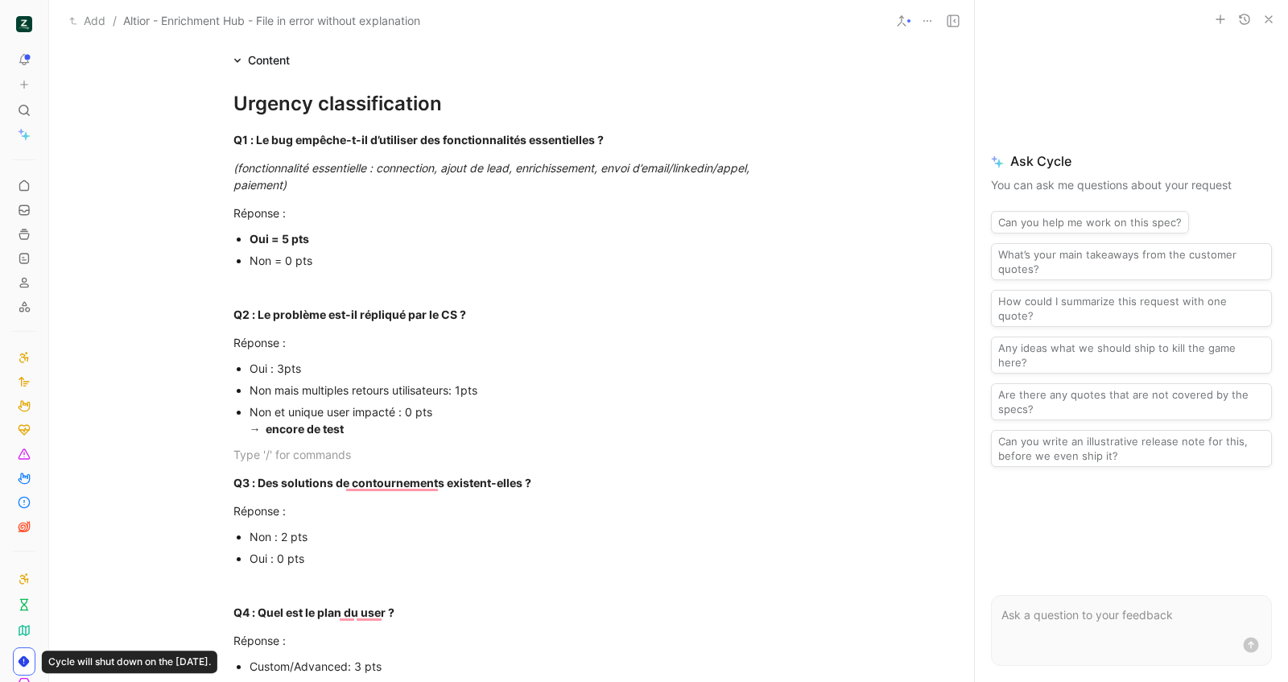
scroll to position [288, 0]
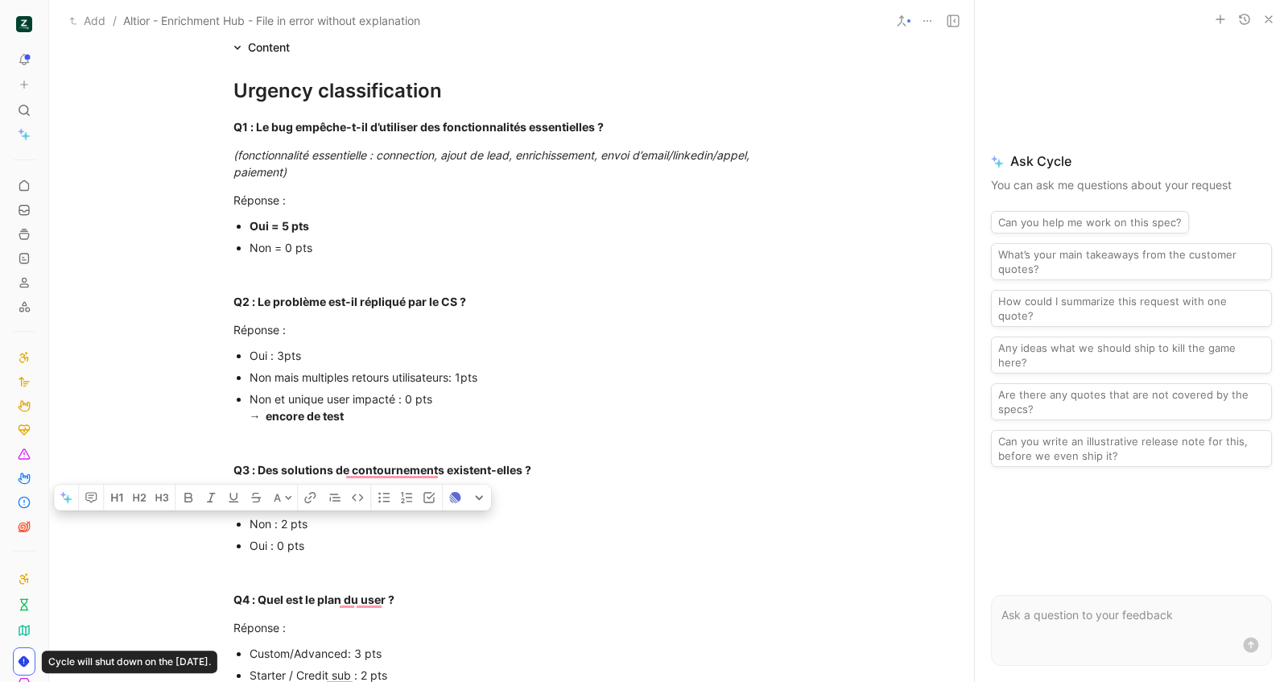
drag, startPoint x: 332, startPoint y: 522, endPoint x: 245, endPoint y: 517, distance: 87.8
click at [249, 517] on div "Non : 2 pts" at bounding box center [519, 523] width 541 height 17
click at [461, 592] on div "Q4 : Quel est le plan du user ?" at bounding box center [511, 599] width 557 height 17
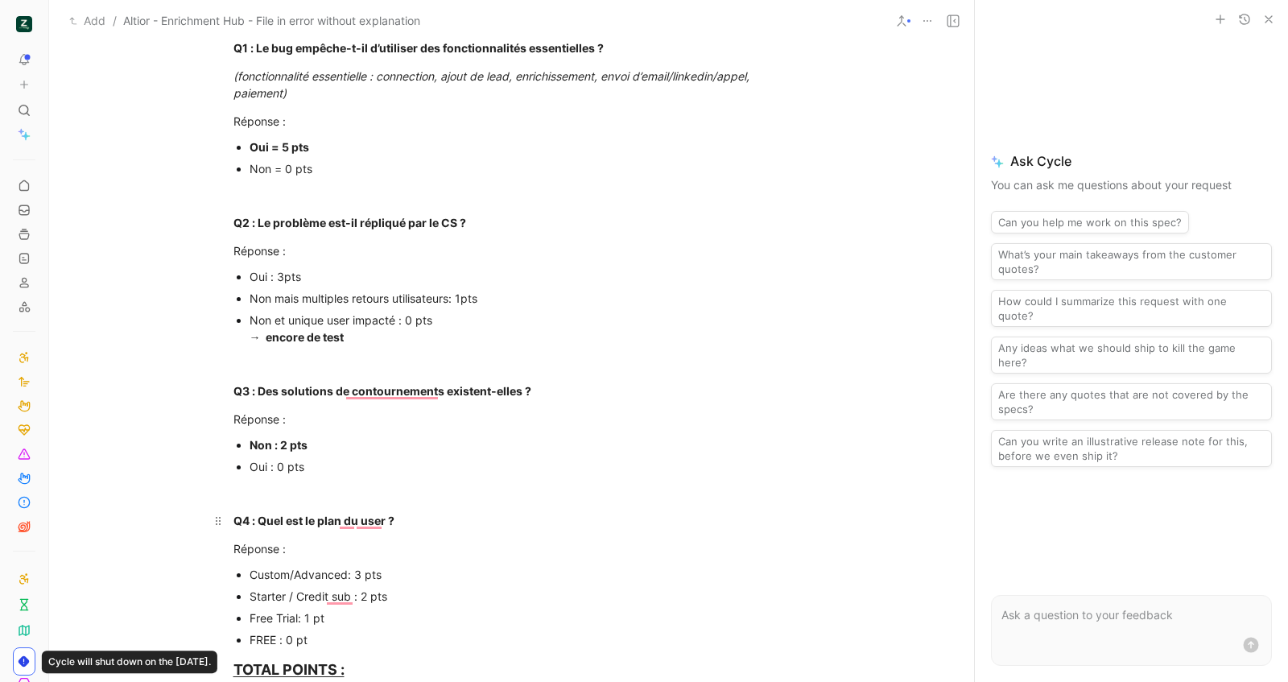
scroll to position [393, 0]
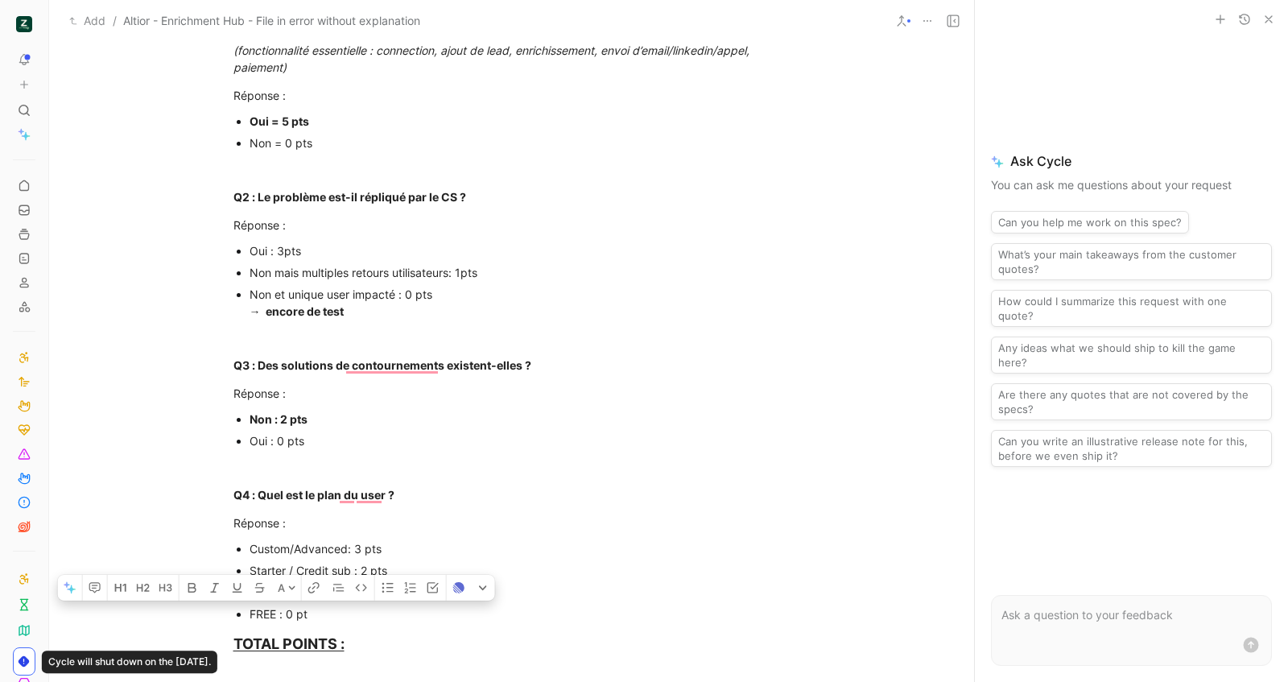
drag, startPoint x: 340, startPoint y: 612, endPoint x: 245, endPoint y: 608, distance: 95.1
click at [249, 608] on div "FREE : 0 pt" at bounding box center [519, 613] width 541 height 17
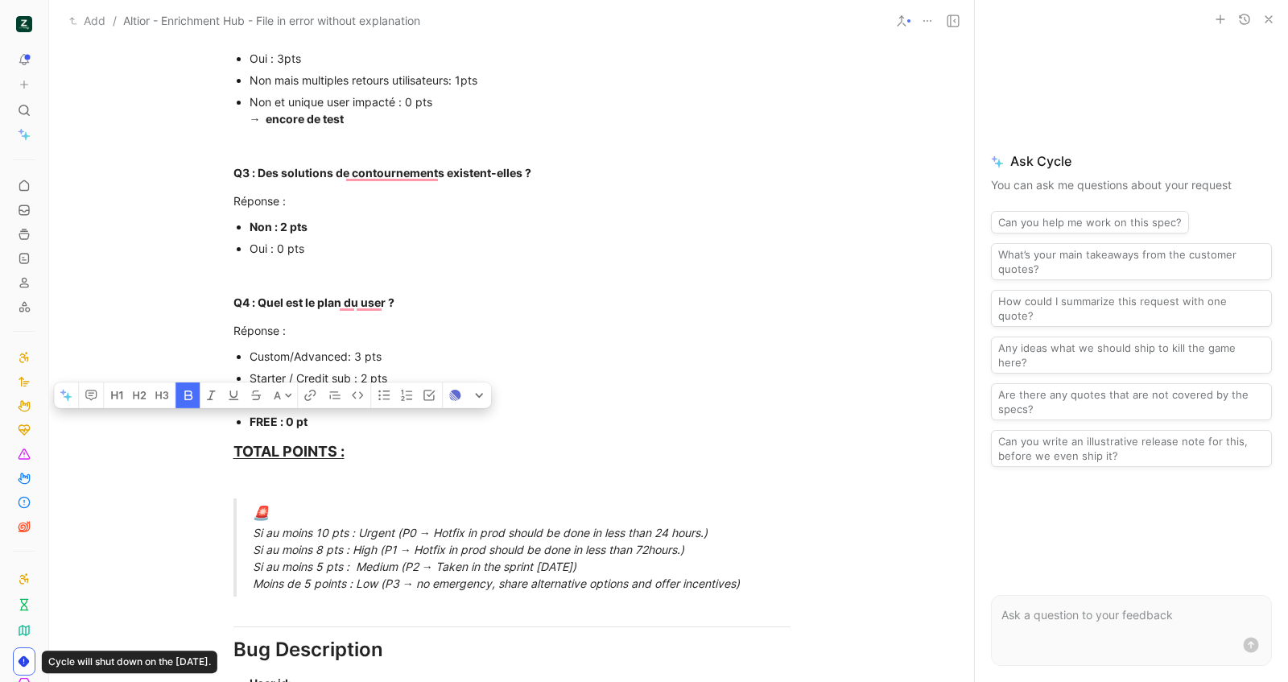
scroll to position [598, 0]
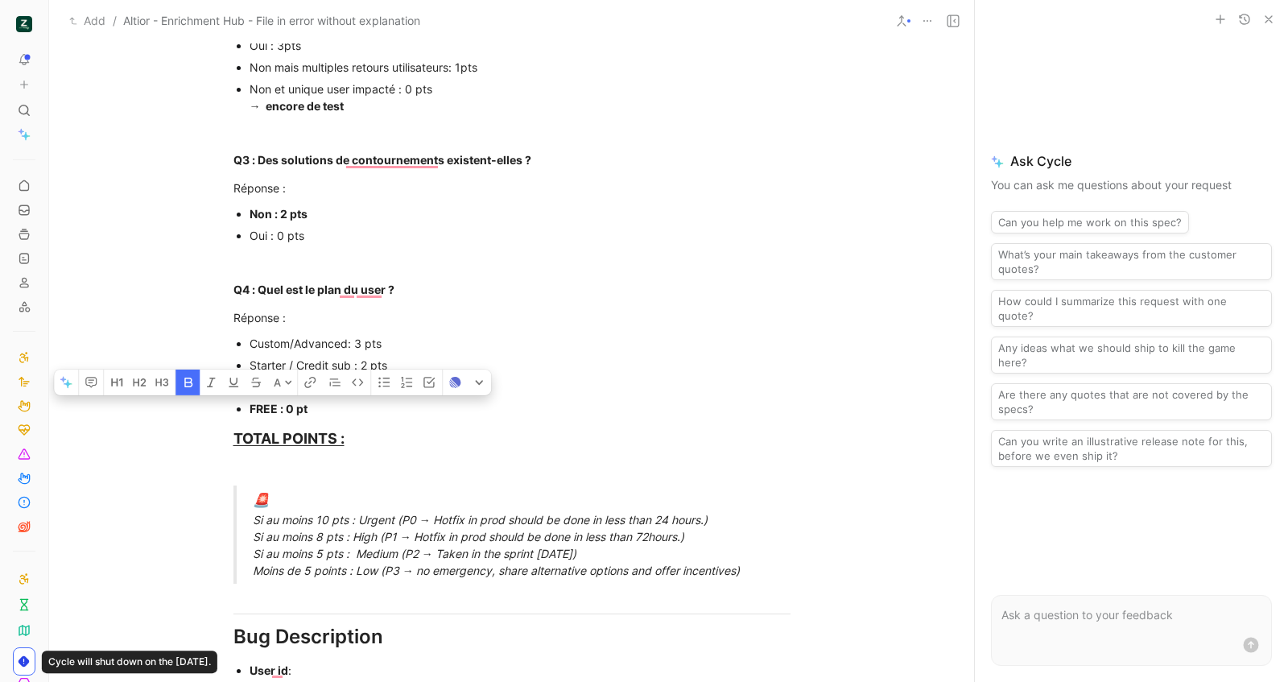
click at [377, 555] on div "🚨 Si au moins 10 pts : Urgent (P0 → Hotfix in prod should be done in less than …" at bounding box center [531, 534] width 557 height 89
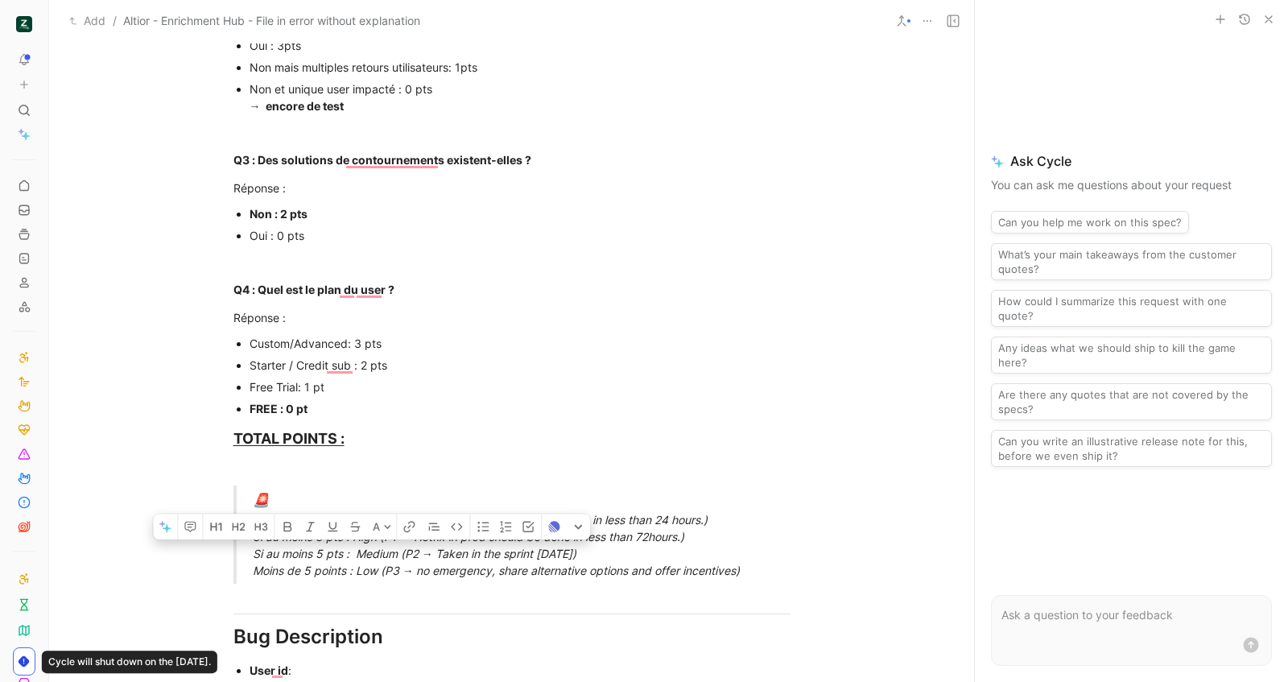
click at [377, 555] on div "🚨 Si au moins 10 pts : Urgent (P0 → Hotfix in prod should be done in less than …" at bounding box center [531, 534] width 557 height 89
drag, startPoint x: 654, startPoint y: 552, endPoint x: 242, endPoint y: 548, distance: 412.1
click at [242, 548] on blockquote "🚨 Si au moins 10 pts : Urgent (P0 → Hotfix in prod should be done in less than …" at bounding box center [512, 534] width 618 height 98
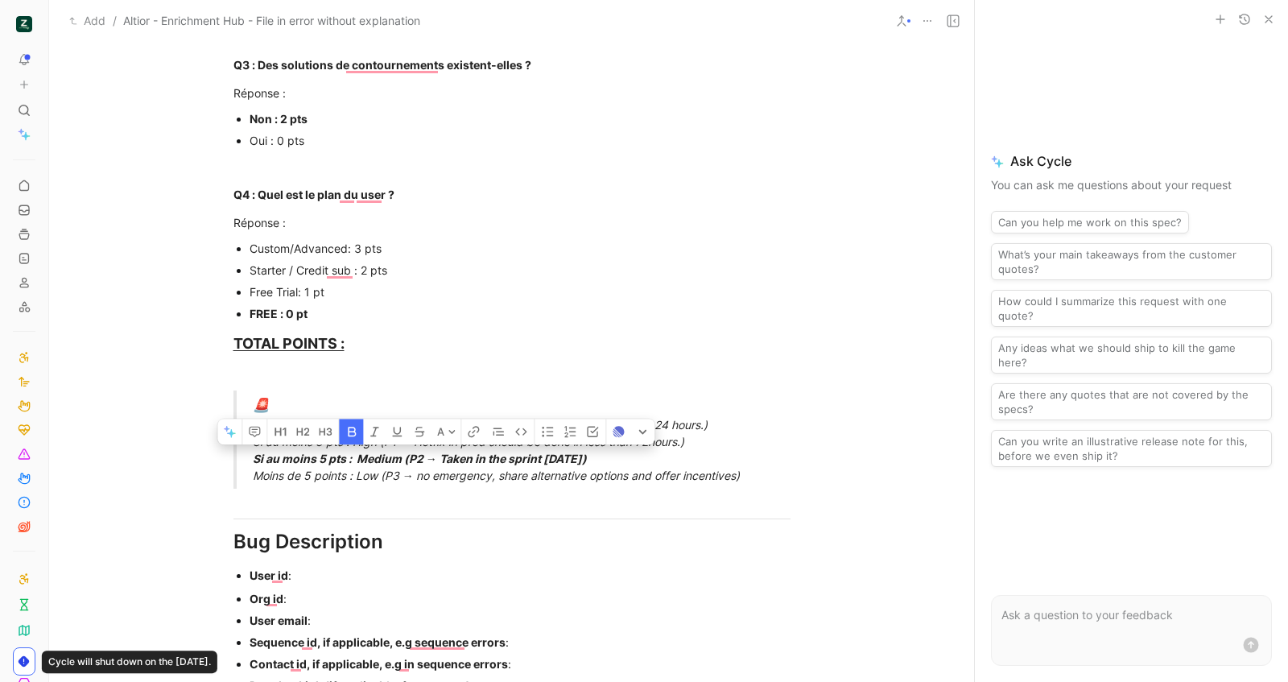
scroll to position [732, 0]
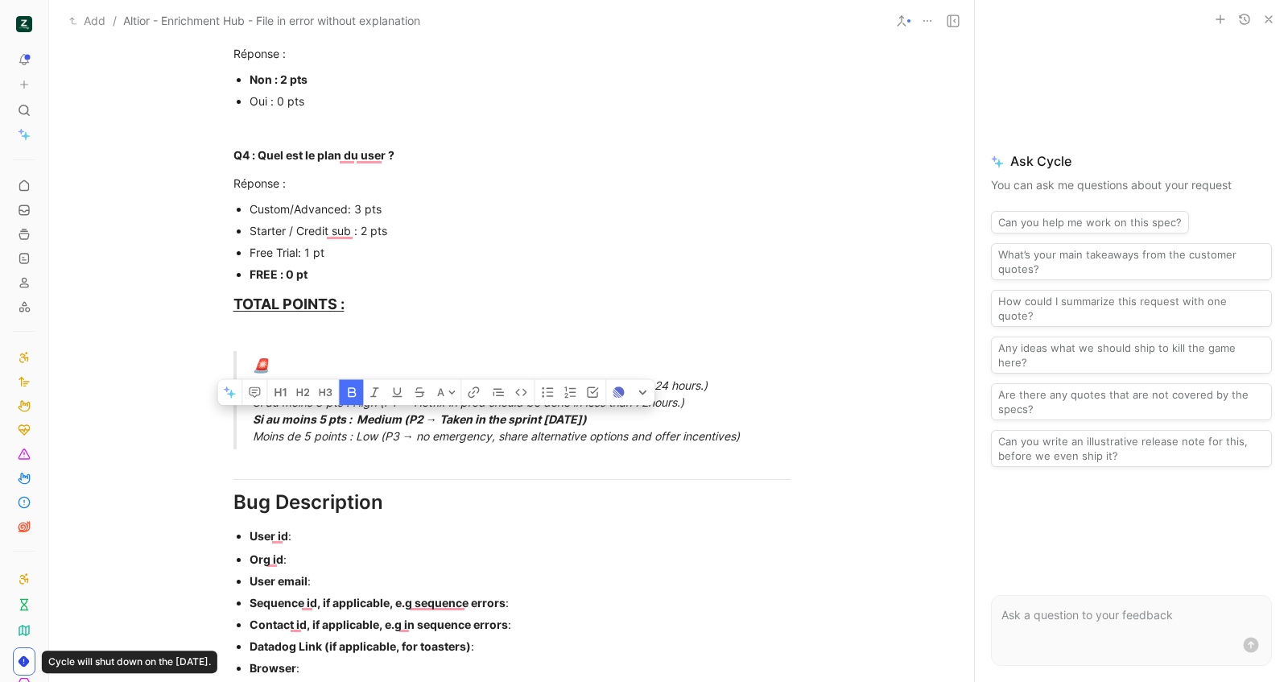
click at [405, 529] on div "User id :" at bounding box center [519, 535] width 541 height 17
click at [1264, 18] on icon "button" at bounding box center [1268, 19] width 13 height 13
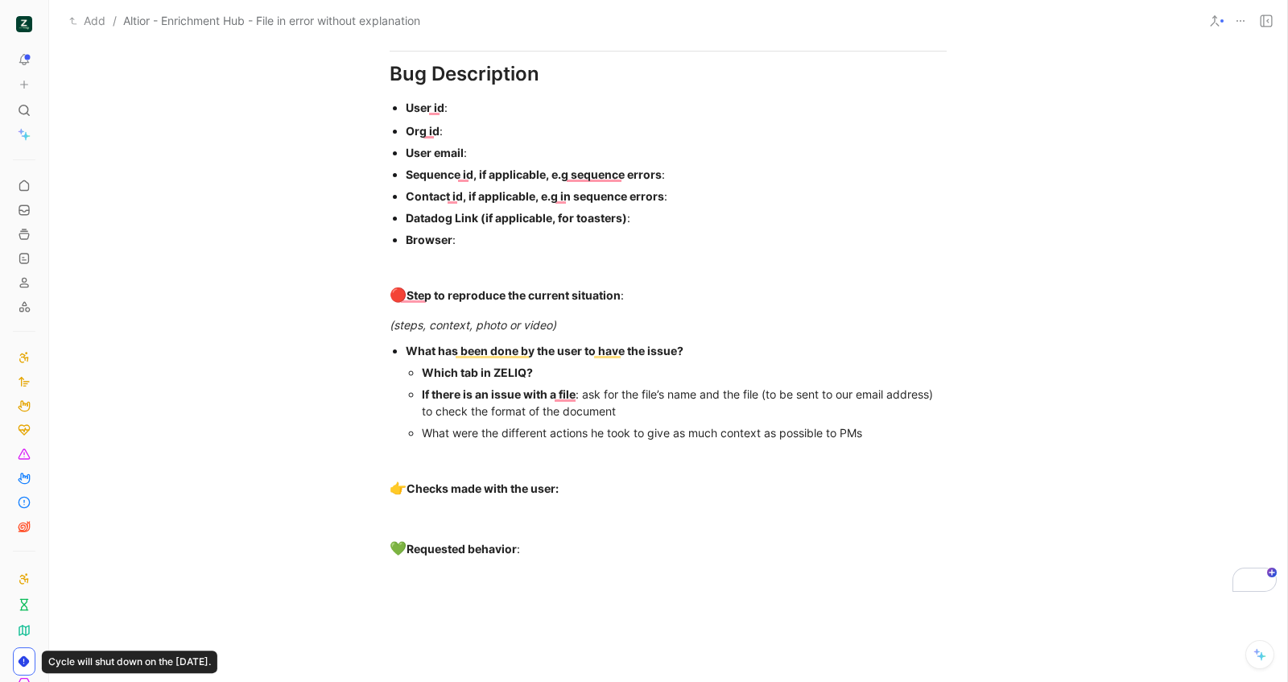
scroll to position [1087, 0]
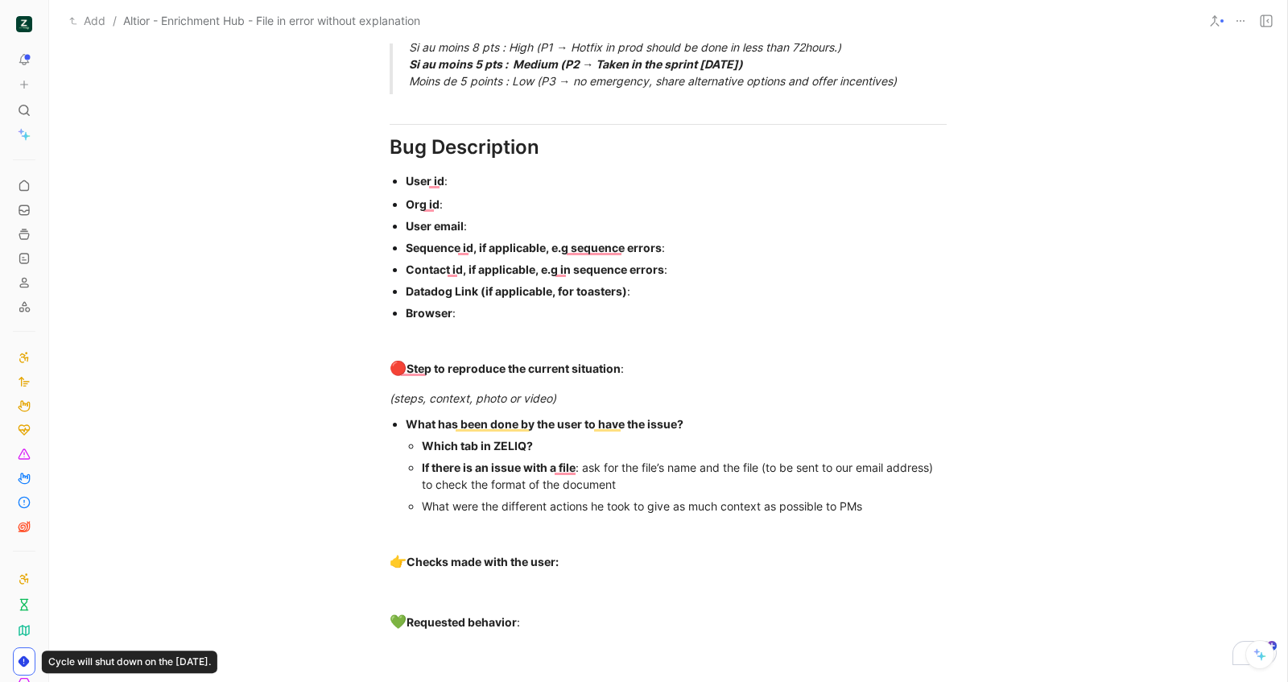
click at [474, 184] on div "User id :" at bounding box center [676, 180] width 541 height 17
click at [483, 196] on div "Org id :" at bounding box center [676, 204] width 541 height 17
click at [496, 221] on div "User email :" at bounding box center [676, 225] width 541 height 17
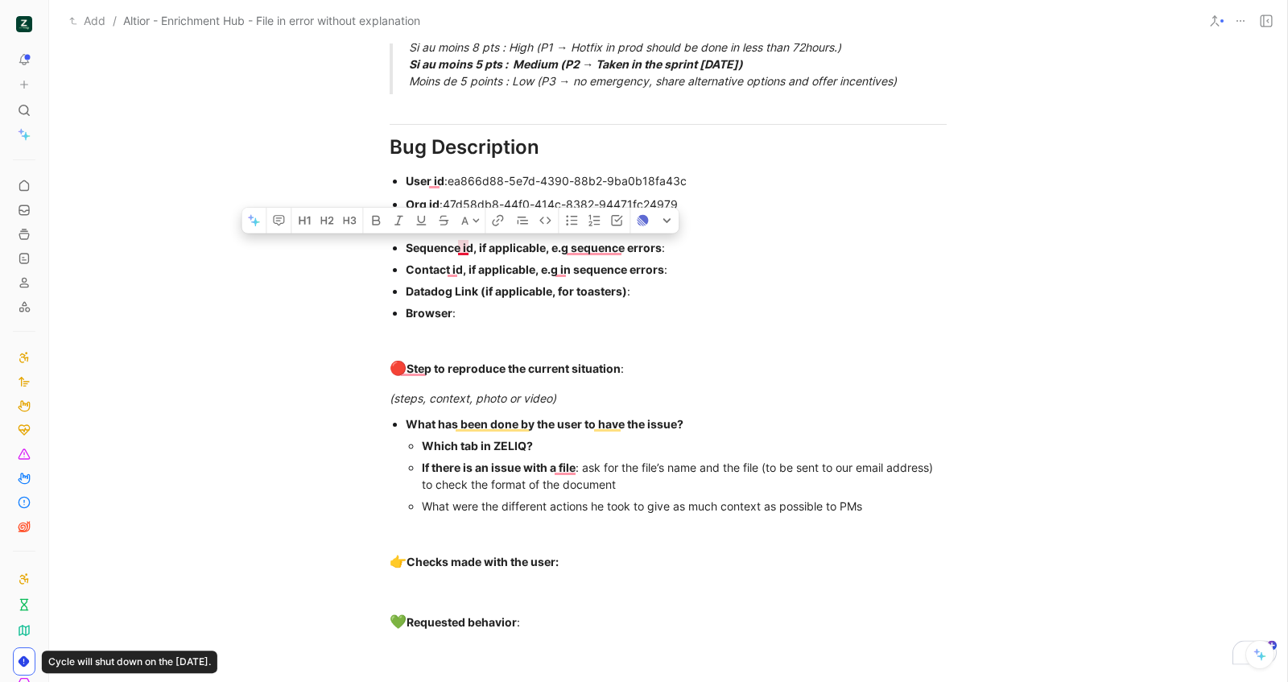
drag, startPoint x: 424, startPoint y: 246, endPoint x: 476, endPoint y: 249, distance: 52.4
click at [470, 245] on ul "Org id : 47d58db8-44f0-414c-8382-94471fc24979 User email : [EMAIL_ADDRESS][DOMA…" at bounding box center [668, 258] width 618 height 130
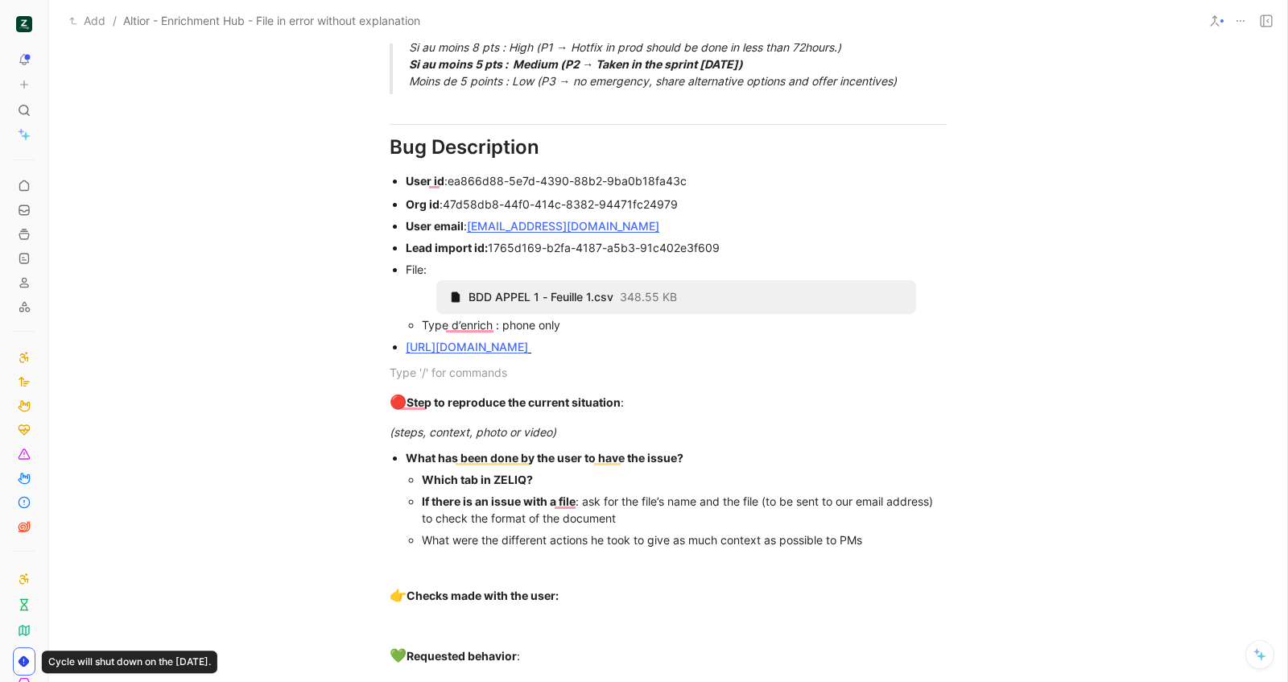
scroll to position [1247, 0]
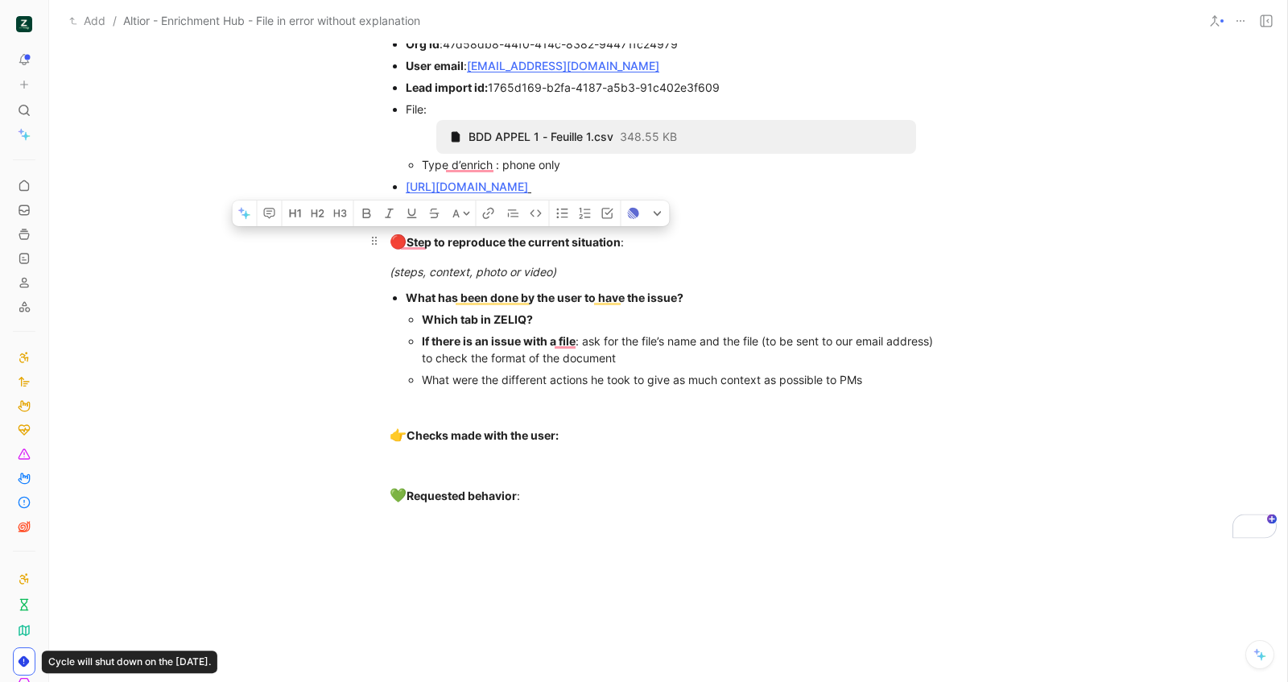
drag, startPoint x: 534, startPoint y: 501, endPoint x: 381, endPoint y: 248, distance: 295.6
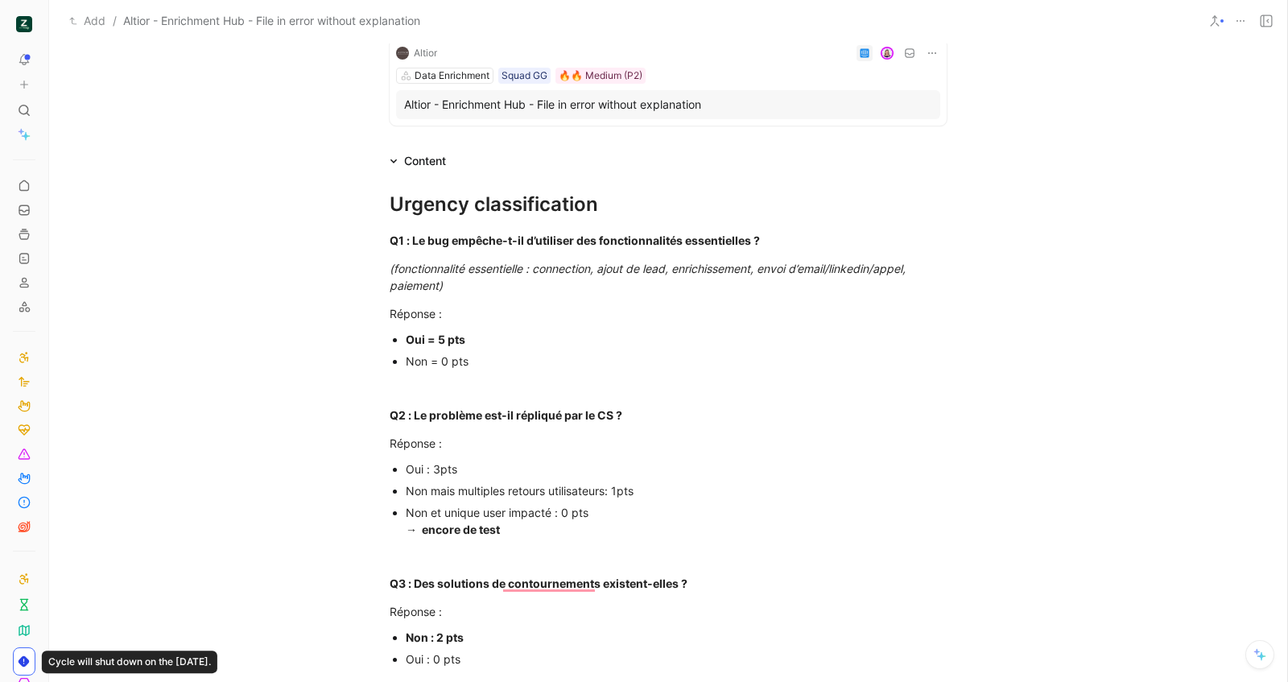
scroll to position [0, 0]
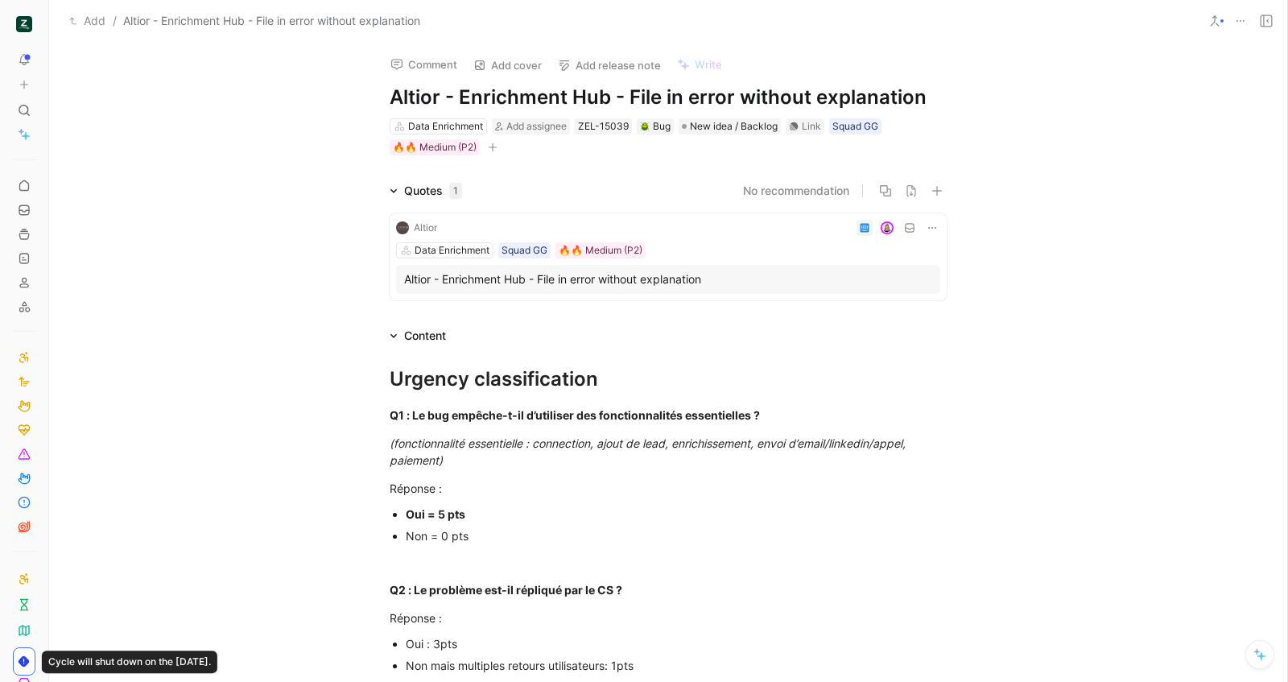
click at [555, 73] on button "Add release note" at bounding box center [609, 65] width 118 height 23
click at [542, 101] on h1 "Altior - Enrichment Hub - File in error without explanation" at bounding box center [668, 98] width 557 height 26
copy h1 "Altior - Enrichment Hub - File in error without explanation"
click at [537, 125] on span "Add assignee" at bounding box center [536, 126] width 60 height 12
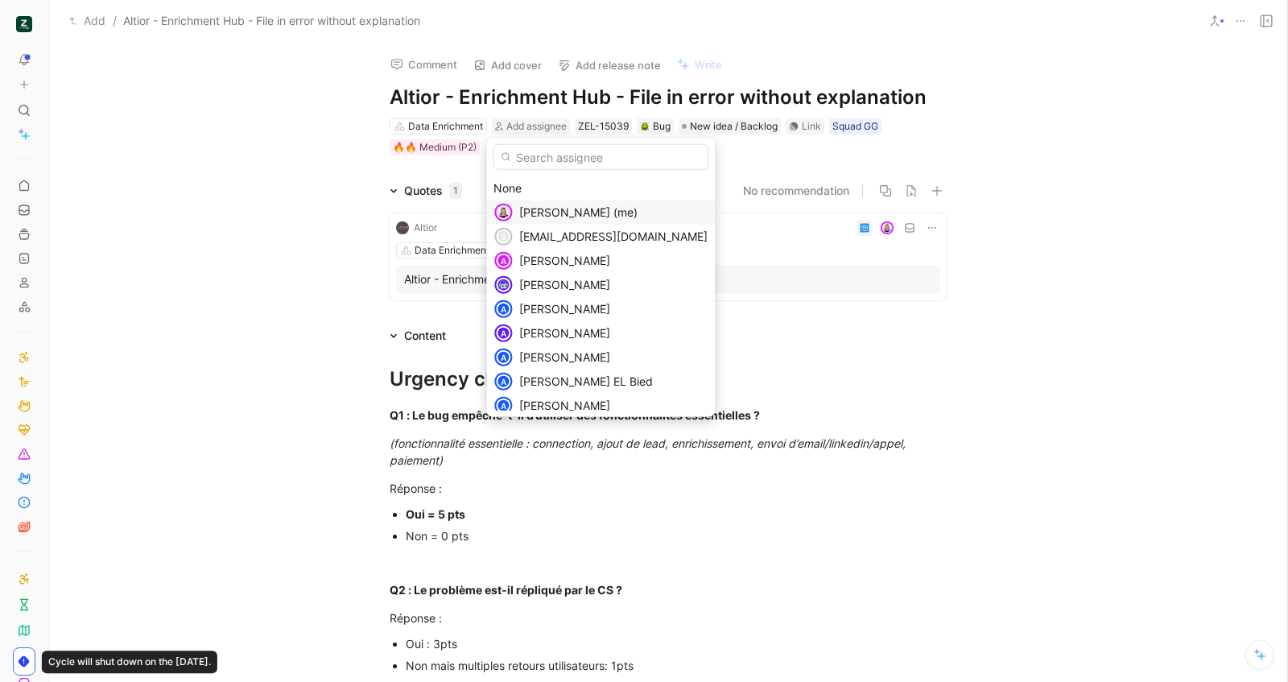
click at [555, 204] on div "[PERSON_NAME] (me)" at bounding box center [613, 212] width 188 height 19
